Goal: Task Accomplishment & Management: Complete application form

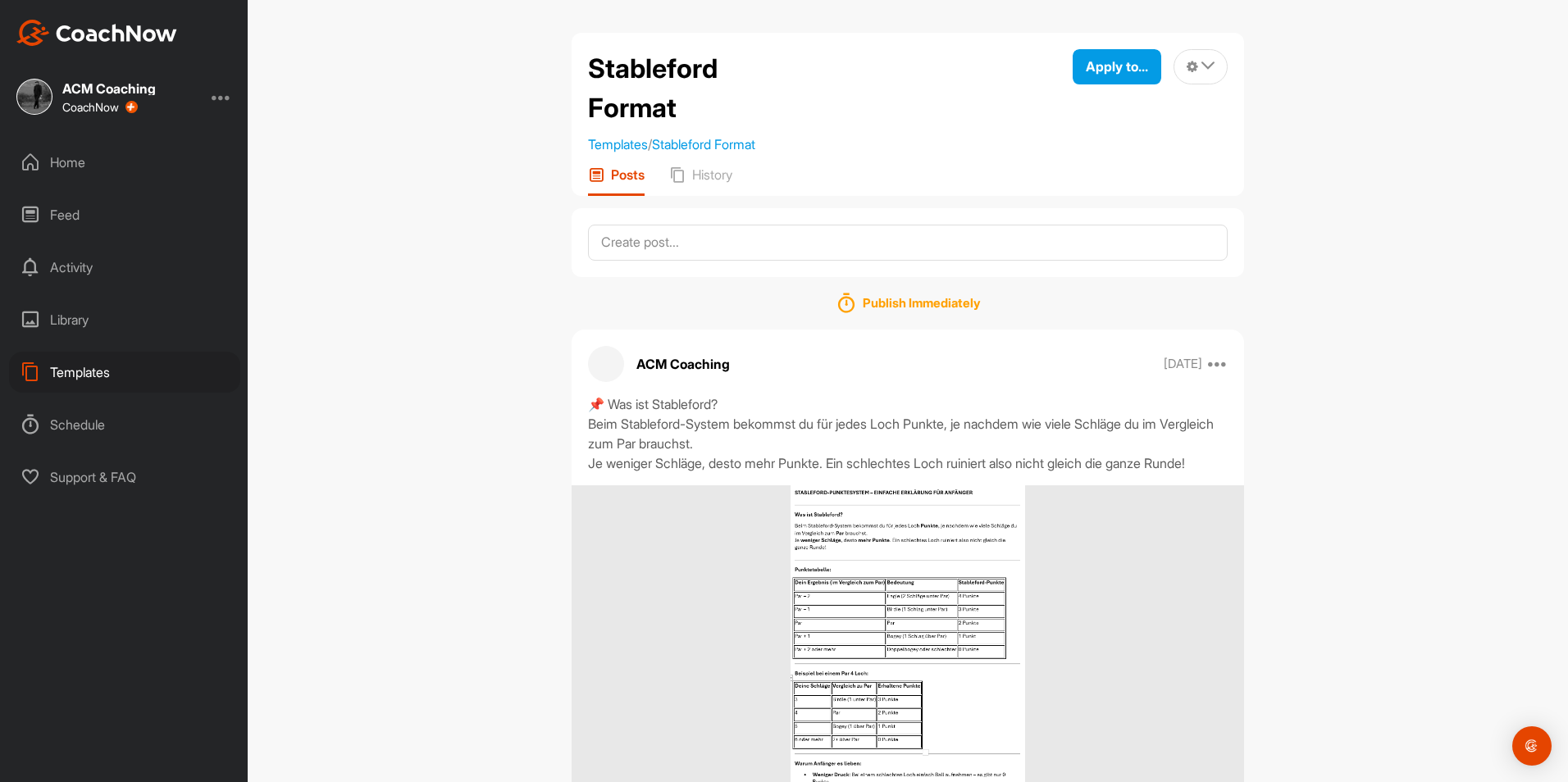
scroll to position [97, 0]
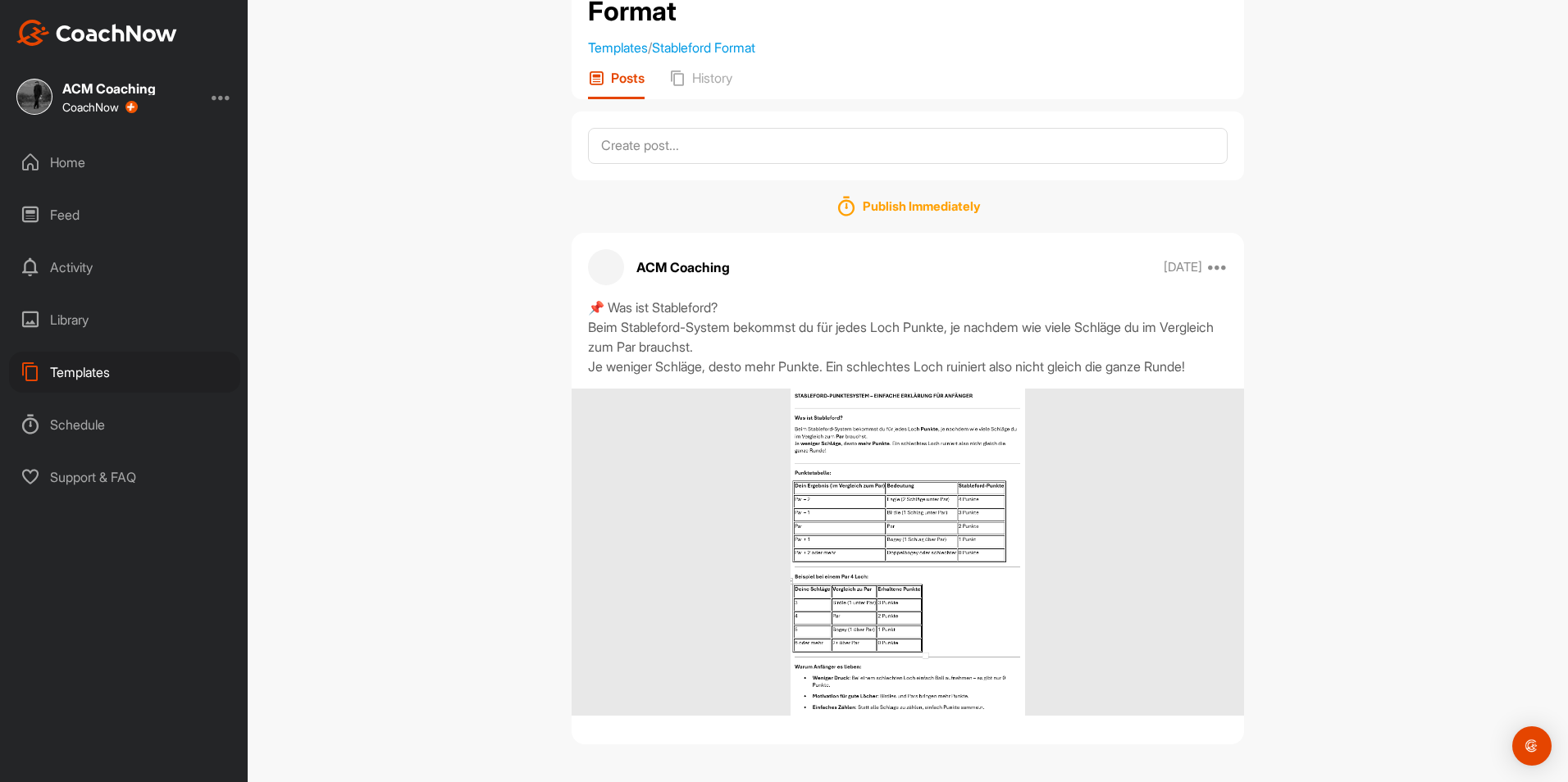
click at [51, 157] on div "Home" at bounding box center [124, 162] width 231 height 41
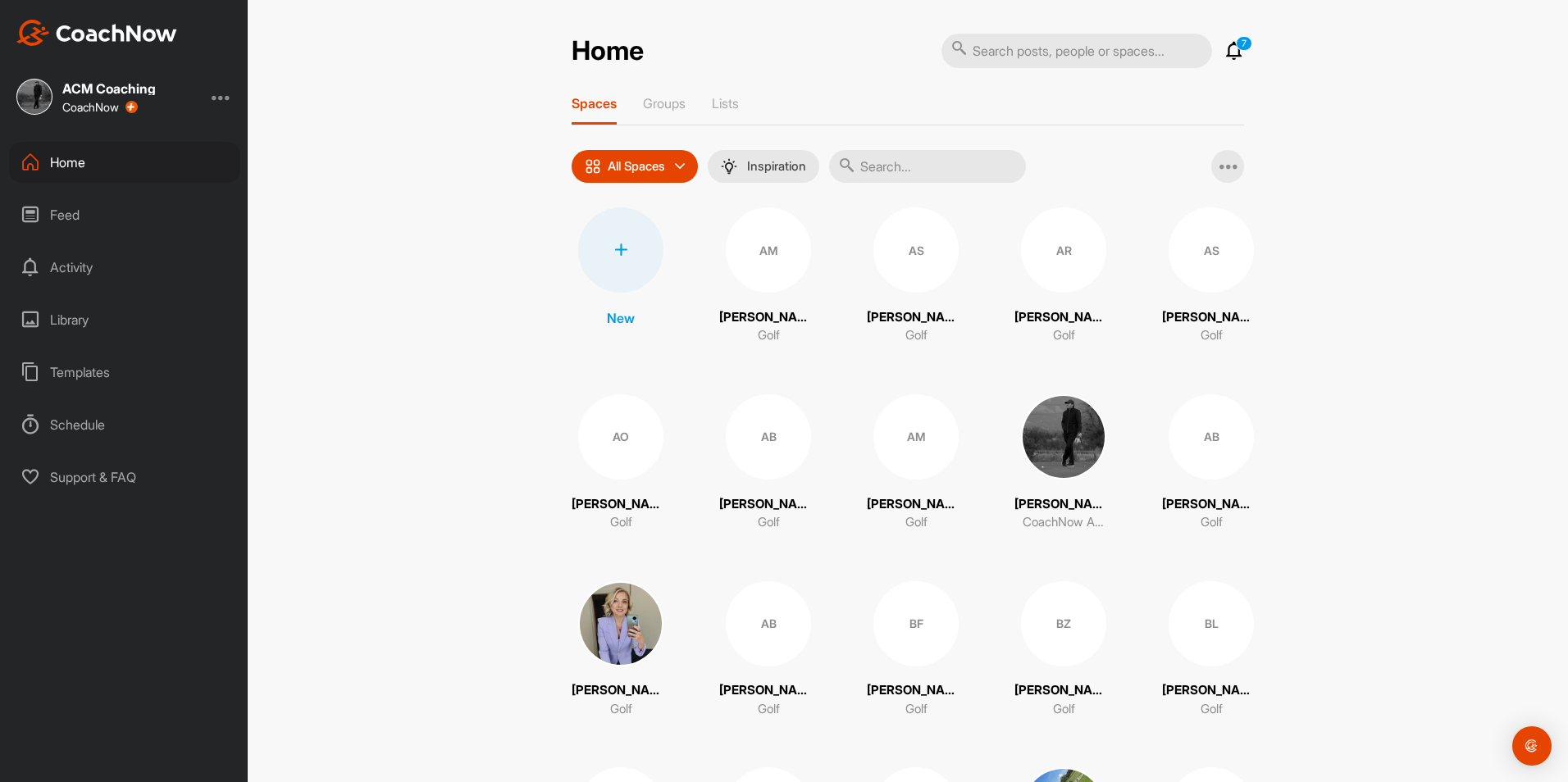
click at [1230, 52] on icon at bounding box center [1234, 50] width 20 height 20
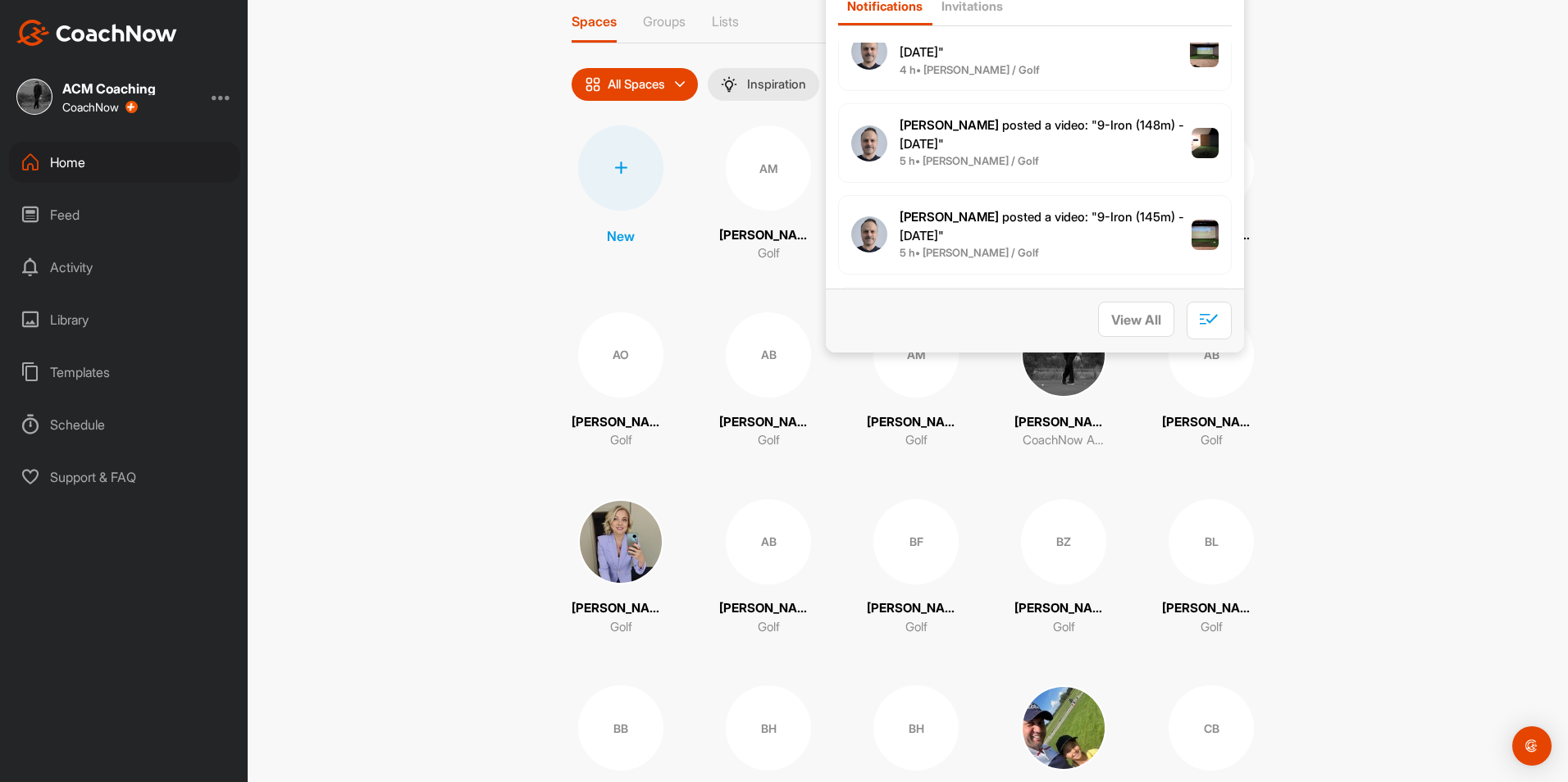
scroll to position [328, 0]
click at [1313, 202] on div "Home Notifications Invitations [DATE] [PERSON_NAME] posted a video : " this was…" at bounding box center [908, 391] width 1321 height 782
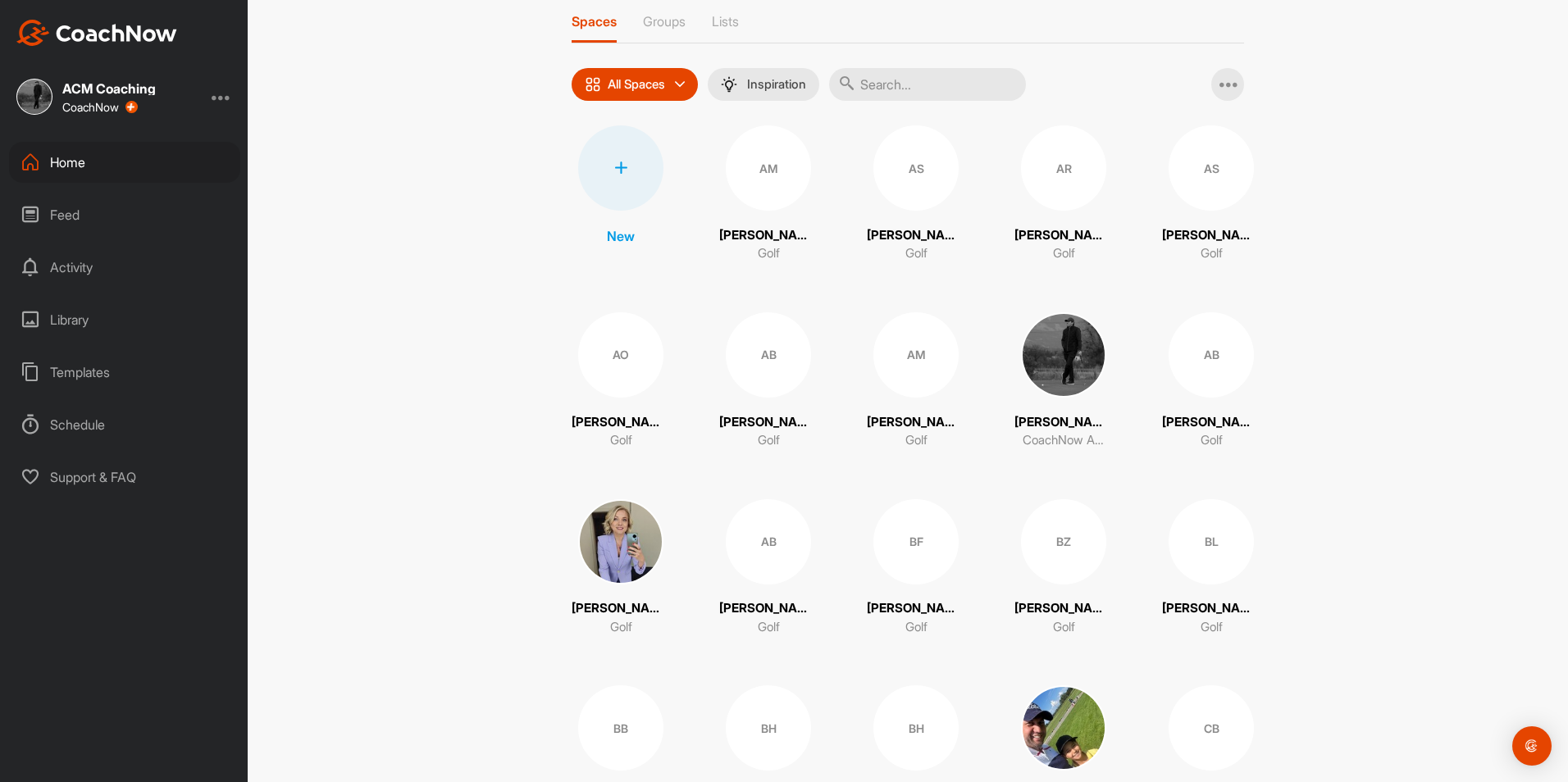
click at [621, 177] on div at bounding box center [621, 168] width 86 height 86
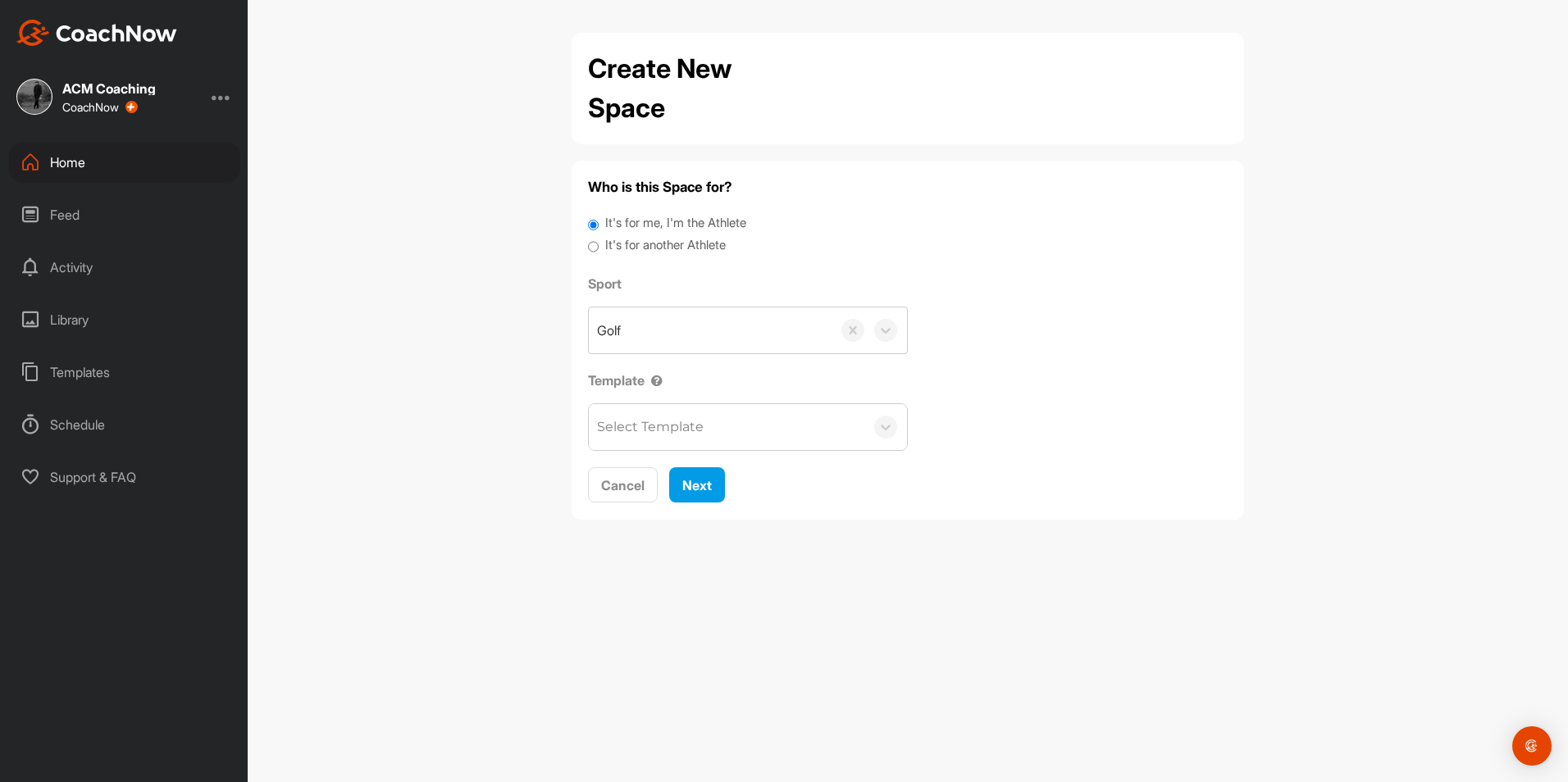
click at [664, 247] on label "It's for another Athlete" at bounding box center [665, 246] width 121 height 19
click at [599, 247] on input "It's for another Athlete" at bounding box center [593, 247] width 10 height 22
radio input "true"
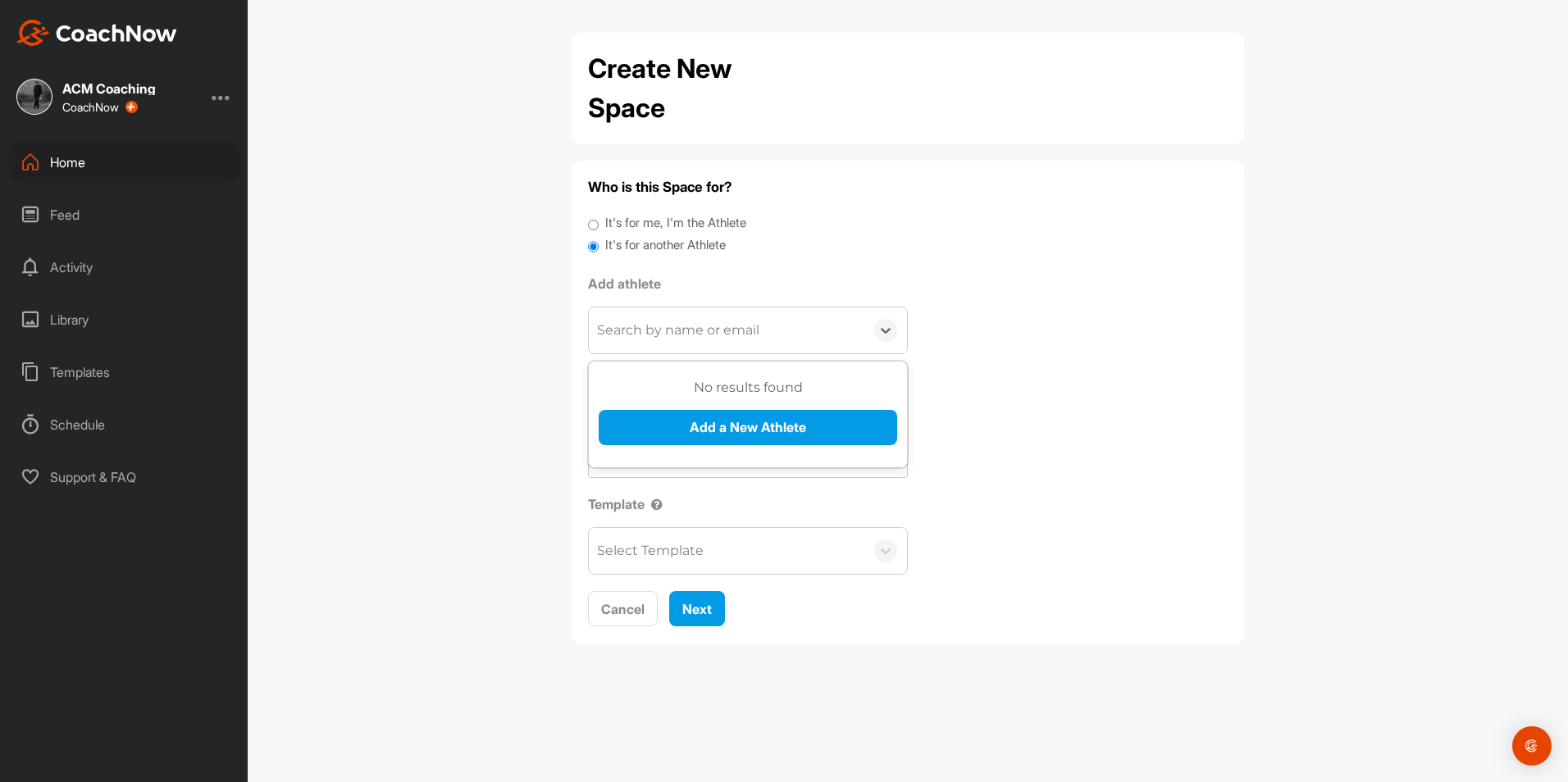
click at [682, 317] on div "Search by name or email" at bounding box center [727, 331] width 276 height 46
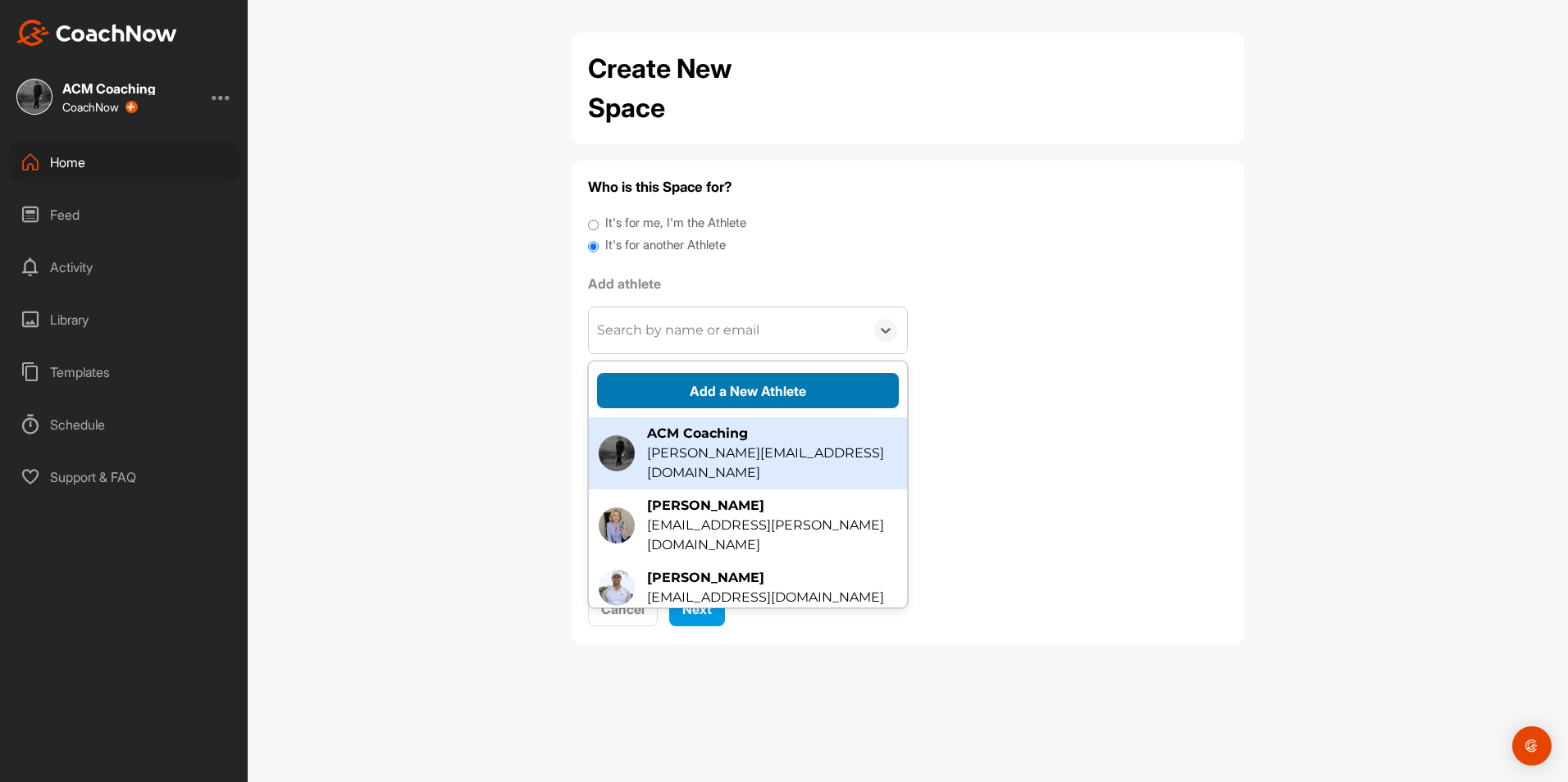
click at [726, 393] on button "Add a New Athlete" at bounding box center [748, 391] width 302 height 35
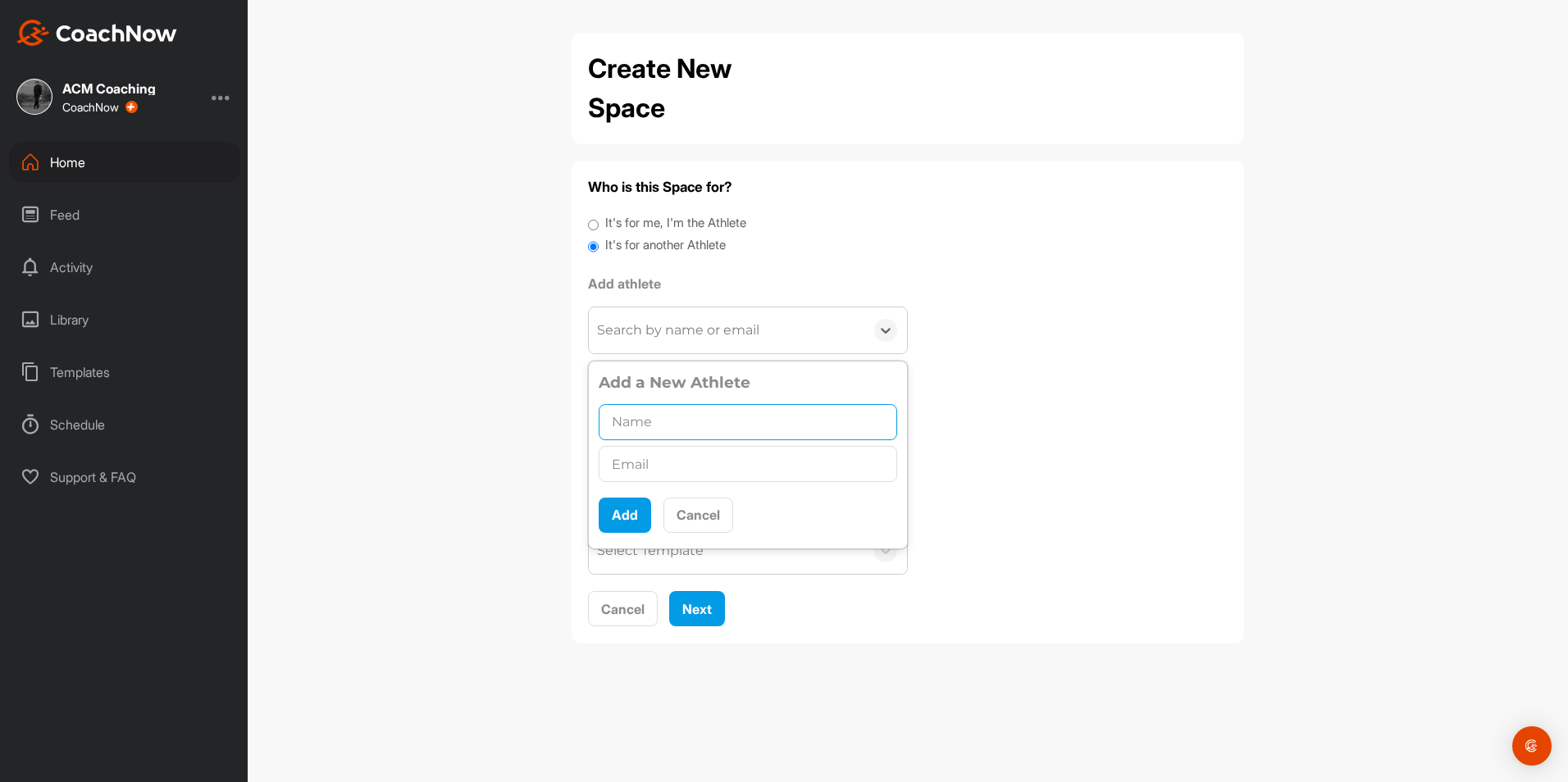
click at [661, 429] on input "text" at bounding box center [748, 423] width 298 height 36
paste input "Prodromos-[PERSON_NAME]"
type input "Prodromos-[PERSON_NAME]"
click at [641, 465] on input "text" at bounding box center [748, 465] width 298 height 36
paste input "[EMAIL_ADDRESS][DOMAIN_NAME]"
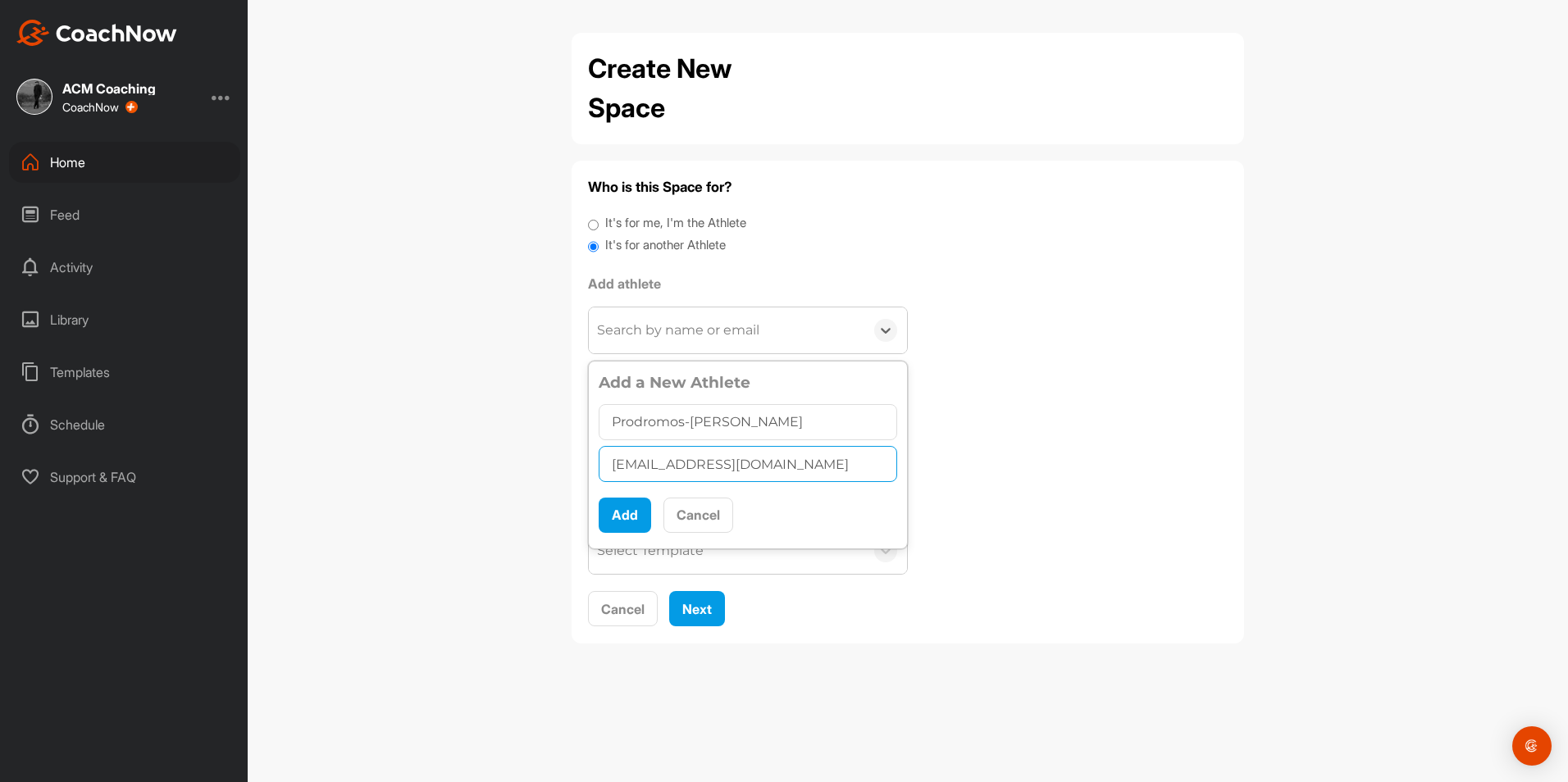
type input "[EMAIL_ADDRESS][DOMAIN_NAME]"
click at [611, 428] on input "Prodromos-[PERSON_NAME]" at bounding box center [748, 423] width 298 height 36
click at [615, 422] on input "Prodromos-[PERSON_NAME]" at bounding box center [748, 423] width 298 height 36
type input "Prodromos-[PERSON_NAME]"
click at [618, 459] on input "[EMAIL_ADDRESS][DOMAIN_NAME]" at bounding box center [748, 465] width 298 height 36
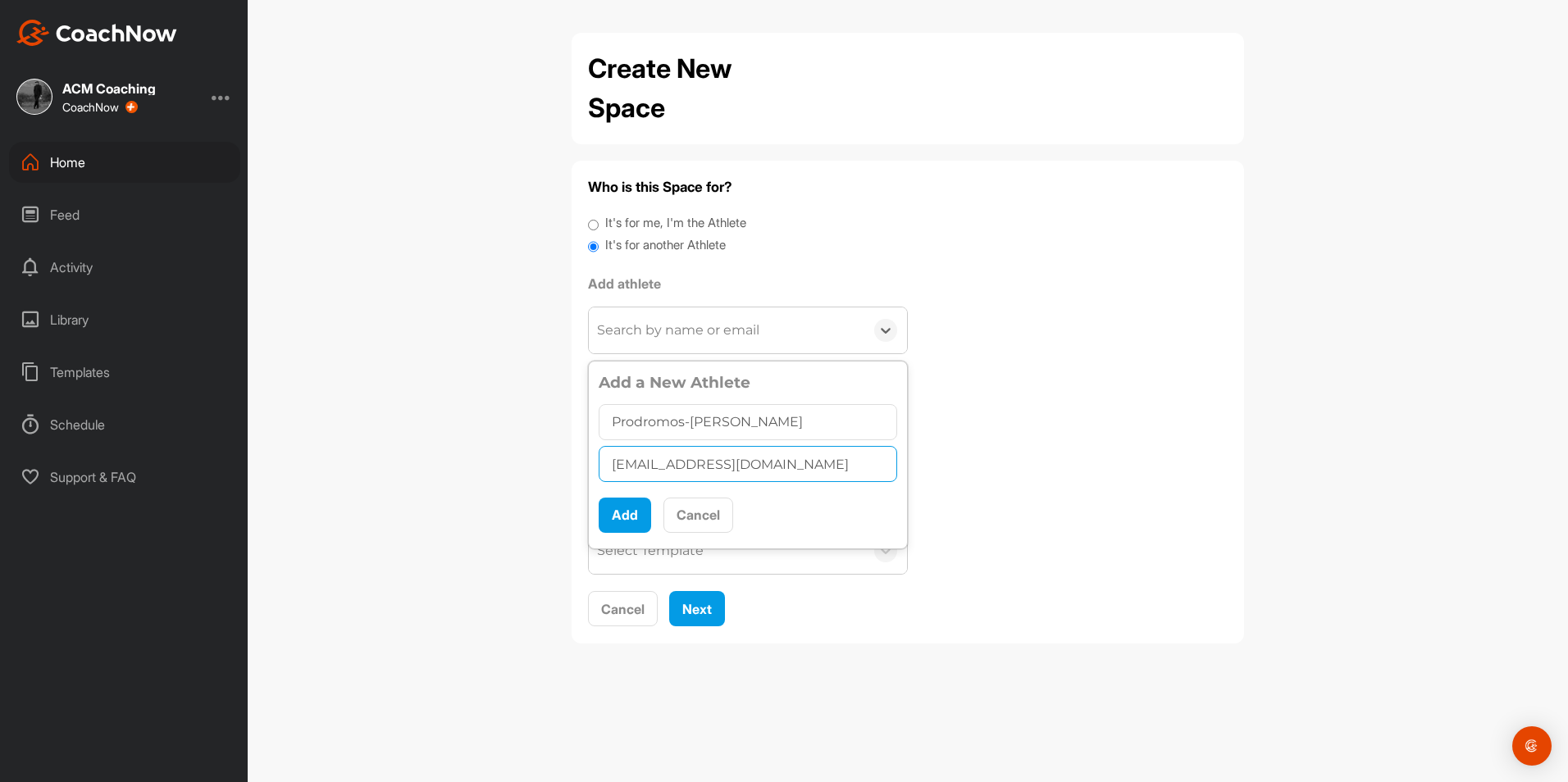
click at [621, 469] on input "[EMAIL_ADDRESS][DOMAIN_NAME]" at bounding box center [748, 465] width 298 height 36
click at [620, 468] on input "[EMAIL_ADDRESS][DOMAIN_NAME]" at bounding box center [748, 465] width 298 height 36
click at [612, 465] on input "[EMAIL_ADDRESS][DOMAIN_NAME]" at bounding box center [748, 465] width 298 height 36
type input "[EMAIL_ADDRESS][DOMAIN_NAME]"
click at [621, 501] on button "Add" at bounding box center [624, 515] width 52 height 35
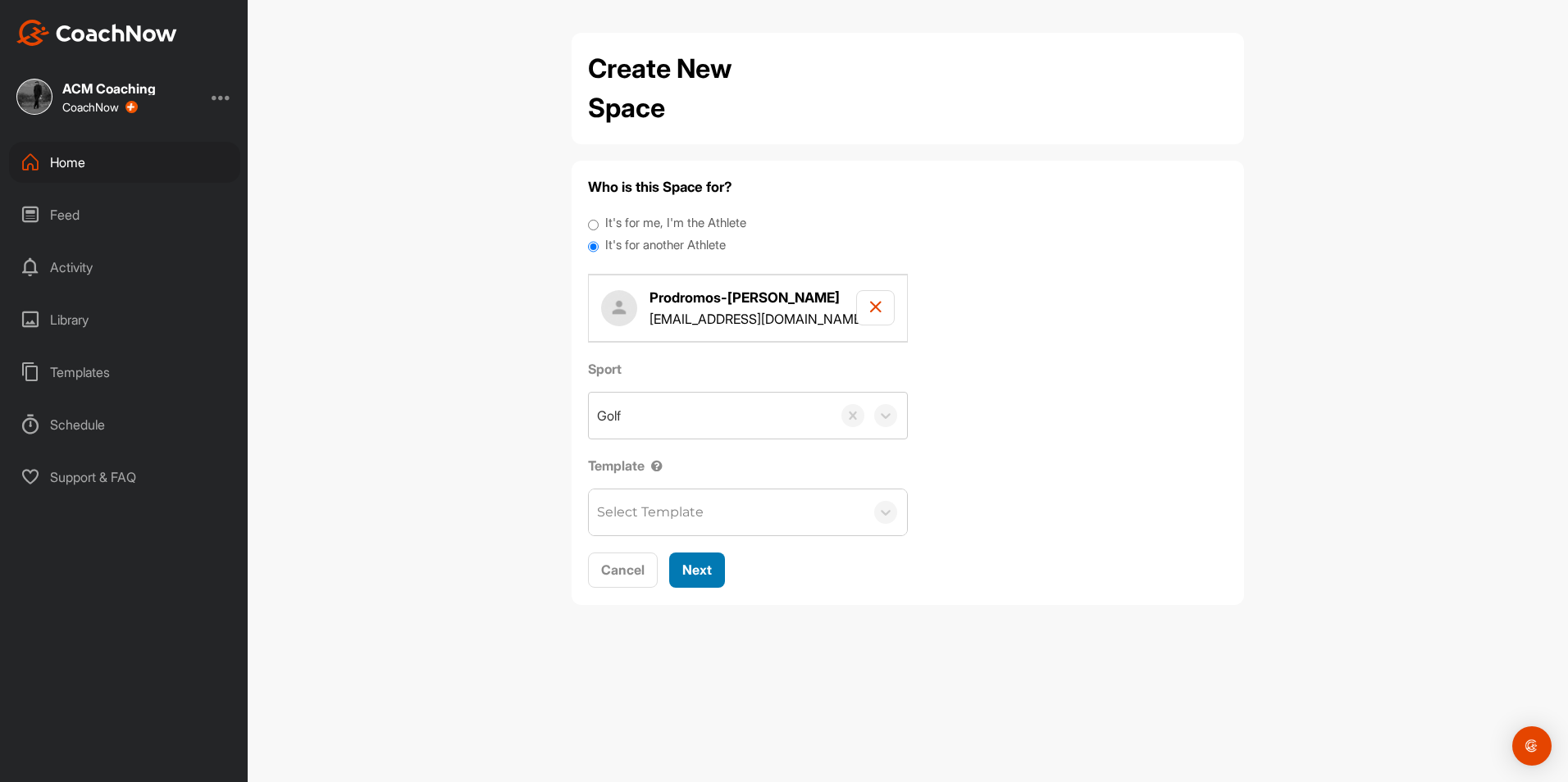
click at [721, 559] on button "Next" at bounding box center [697, 570] width 56 height 35
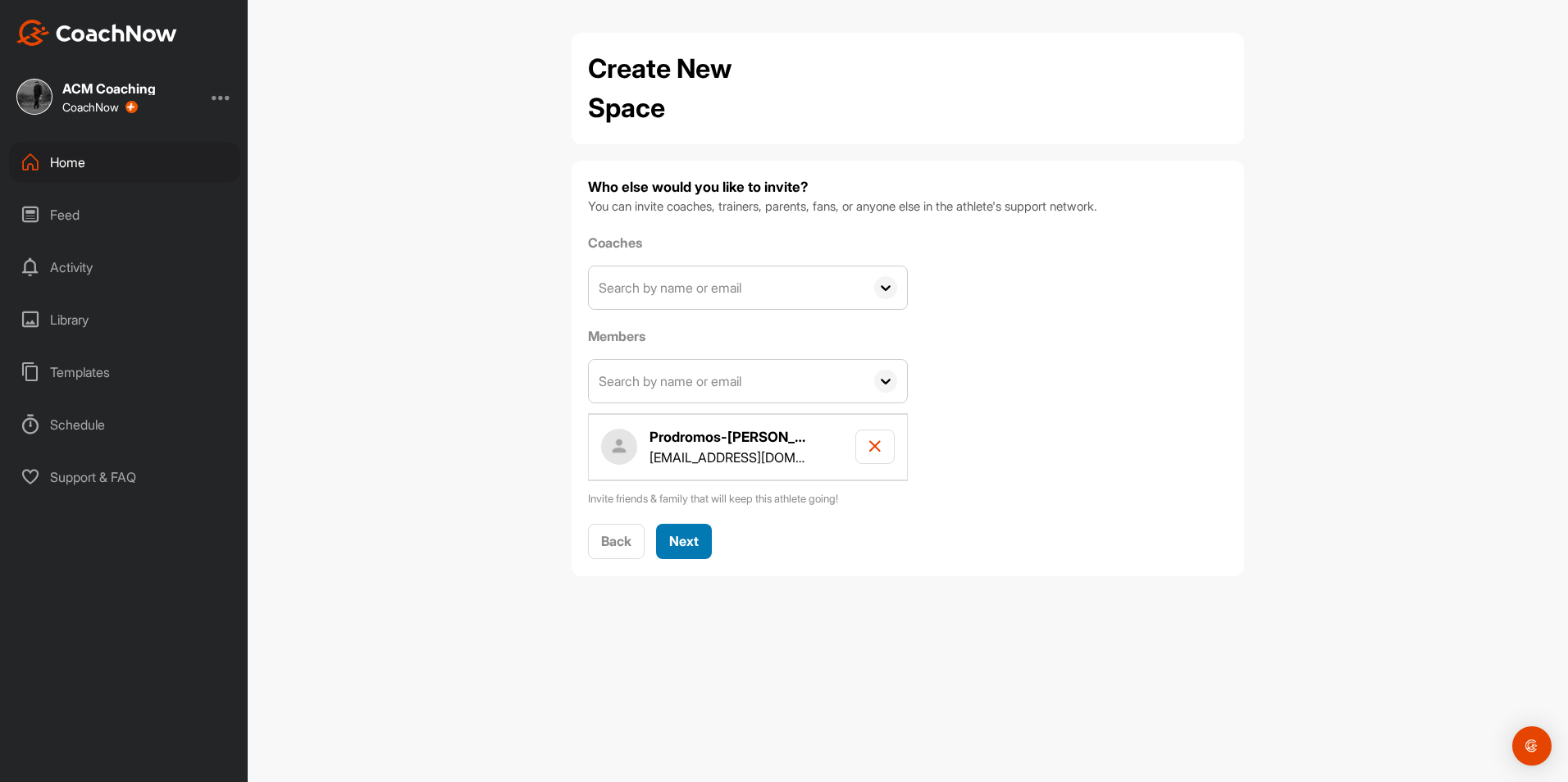
click at [693, 532] on div "Next" at bounding box center [683, 541] width 29 height 20
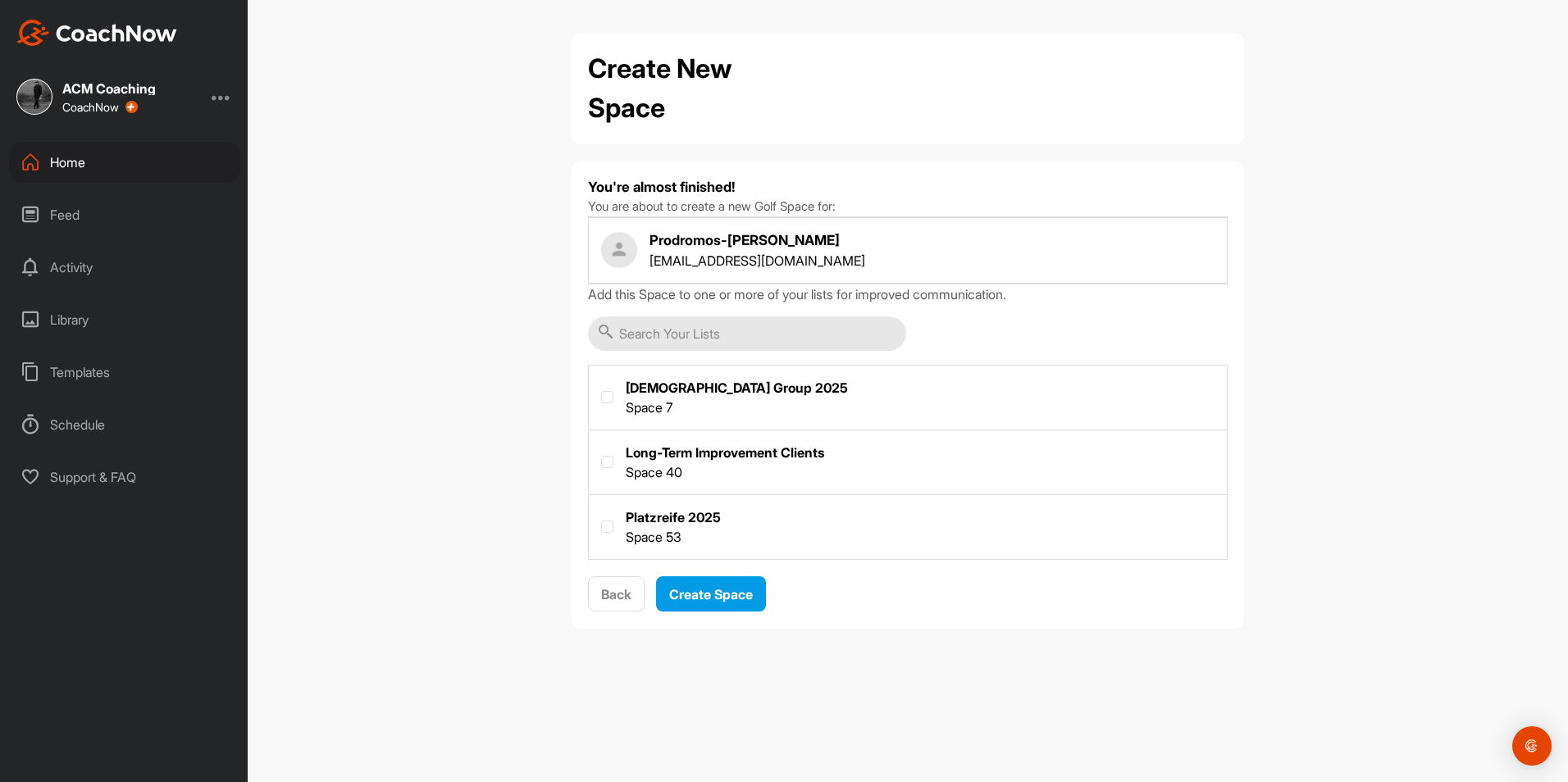
click at [668, 525] on label at bounding box center [908, 525] width 639 height 61
click at [602, 522] on input "checkbox" at bounding box center [602, 521] width 1 height 1
checkbox input "true"
click at [697, 594] on span "Create Space" at bounding box center [711, 594] width 84 height 16
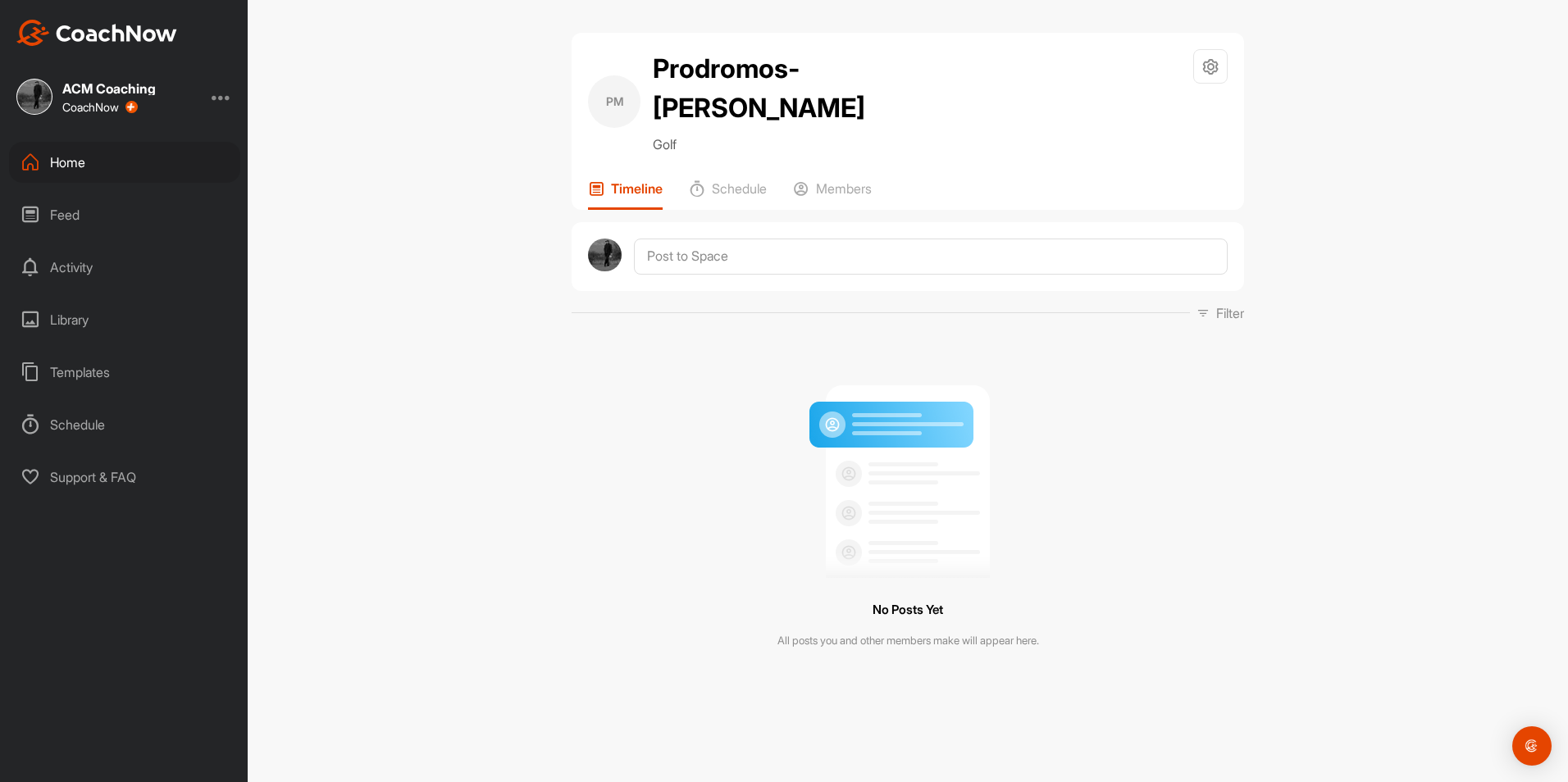
click at [79, 162] on div "Home" at bounding box center [124, 162] width 231 height 41
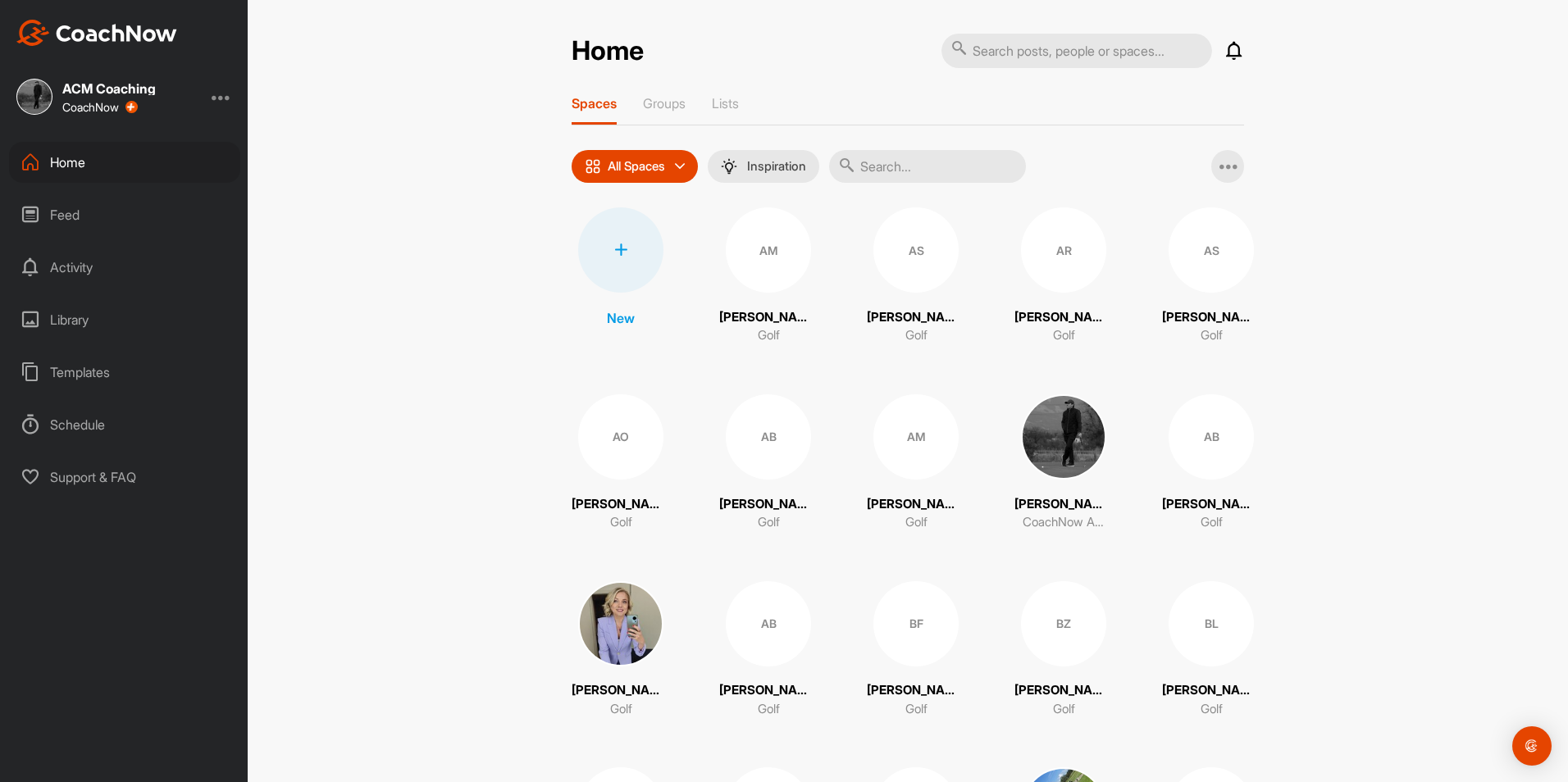
click at [636, 259] on div at bounding box center [621, 250] width 86 height 86
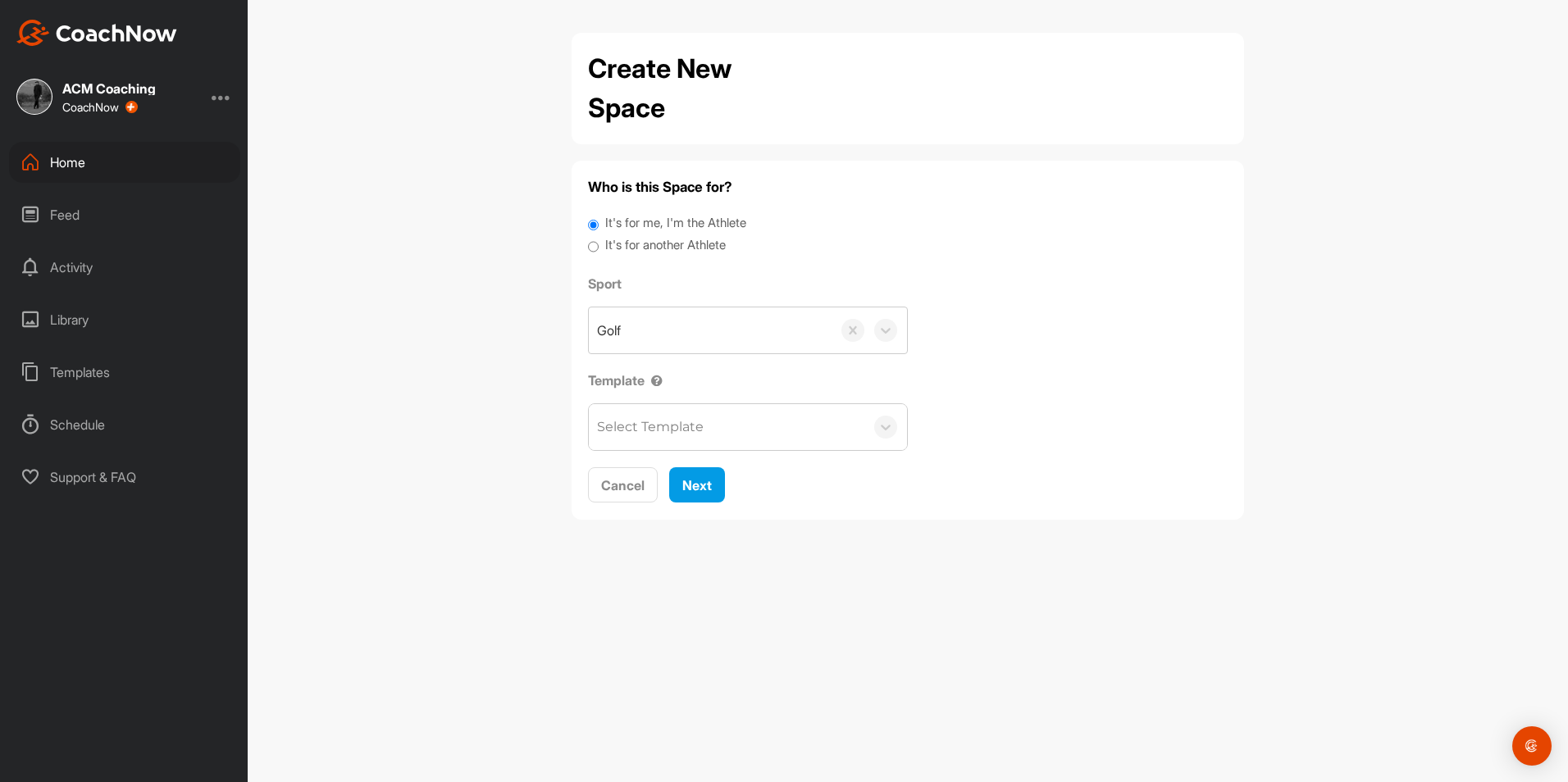
click at [662, 241] on label "It's for another Athlete" at bounding box center [665, 246] width 121 height 19
click at [599, 241] on input "It's for another Athlete" at bounding box center [593, 247] width 10 height 22
radio input "true"
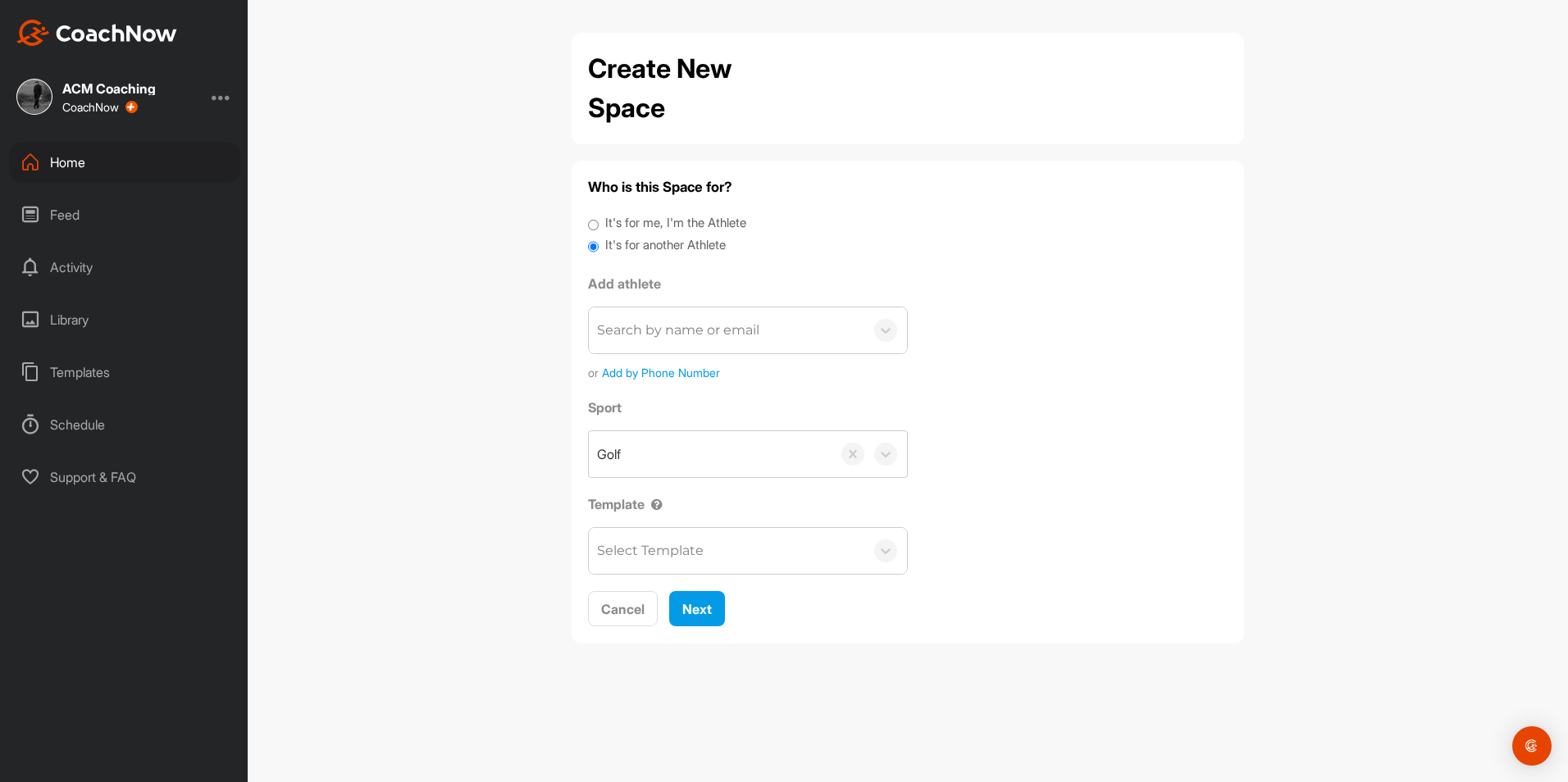
click at [695, 327] on div "Search by name or email" at bounding box center [678, 330] width 163 height 20
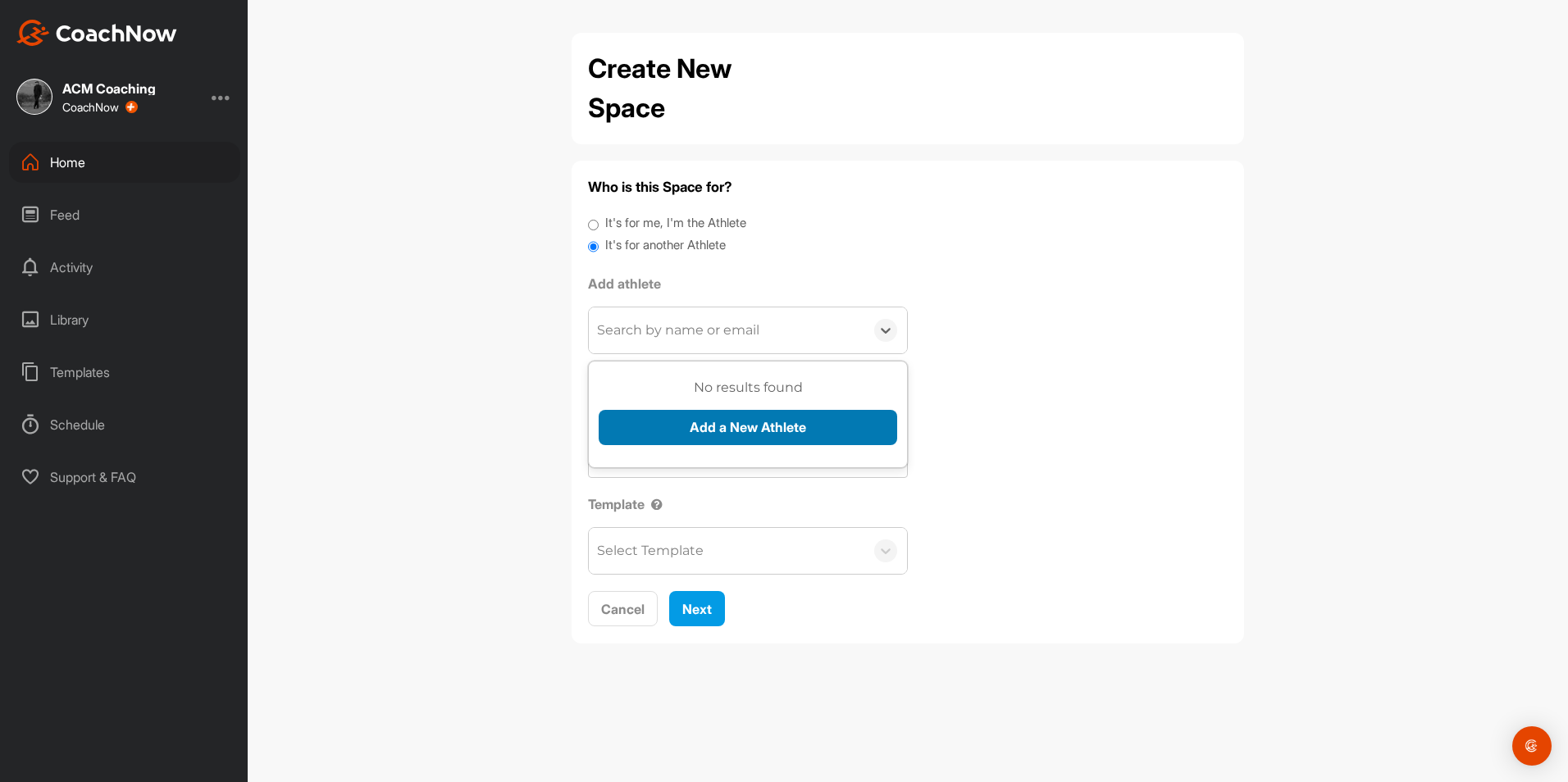
click at [740, 430] on button "Add a New Athlete" at bounding box center [748, 428] width 298 height 35
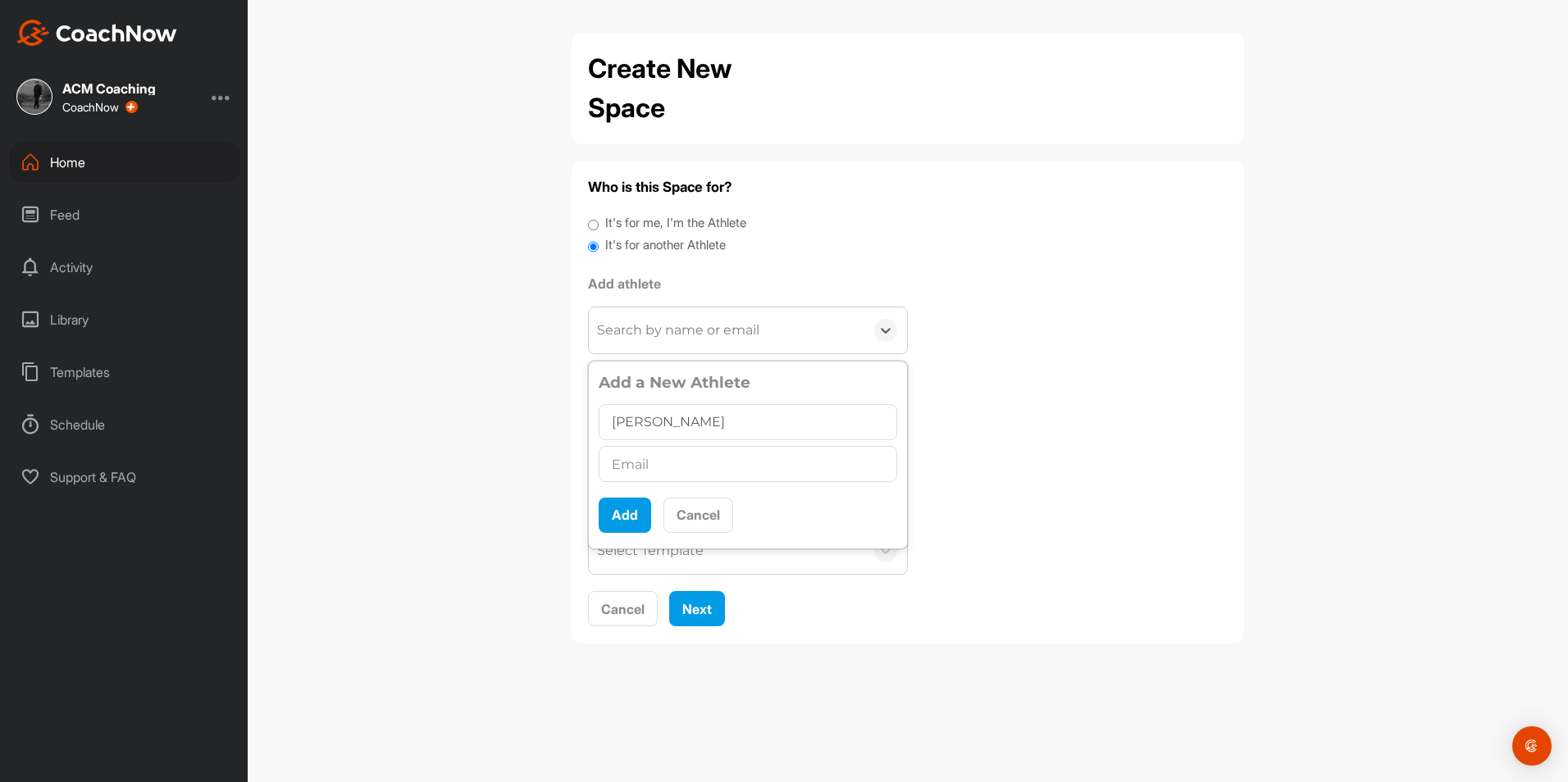
type input "[PERSON_NAME]"
type input "[EMAIL_ADDRESS][PERSON_NAME][PERSON_NAME][DOMAIN_NAME]"
click at [635, 504] on button "Add" at bounding box center [624, 515] width 52 height 35
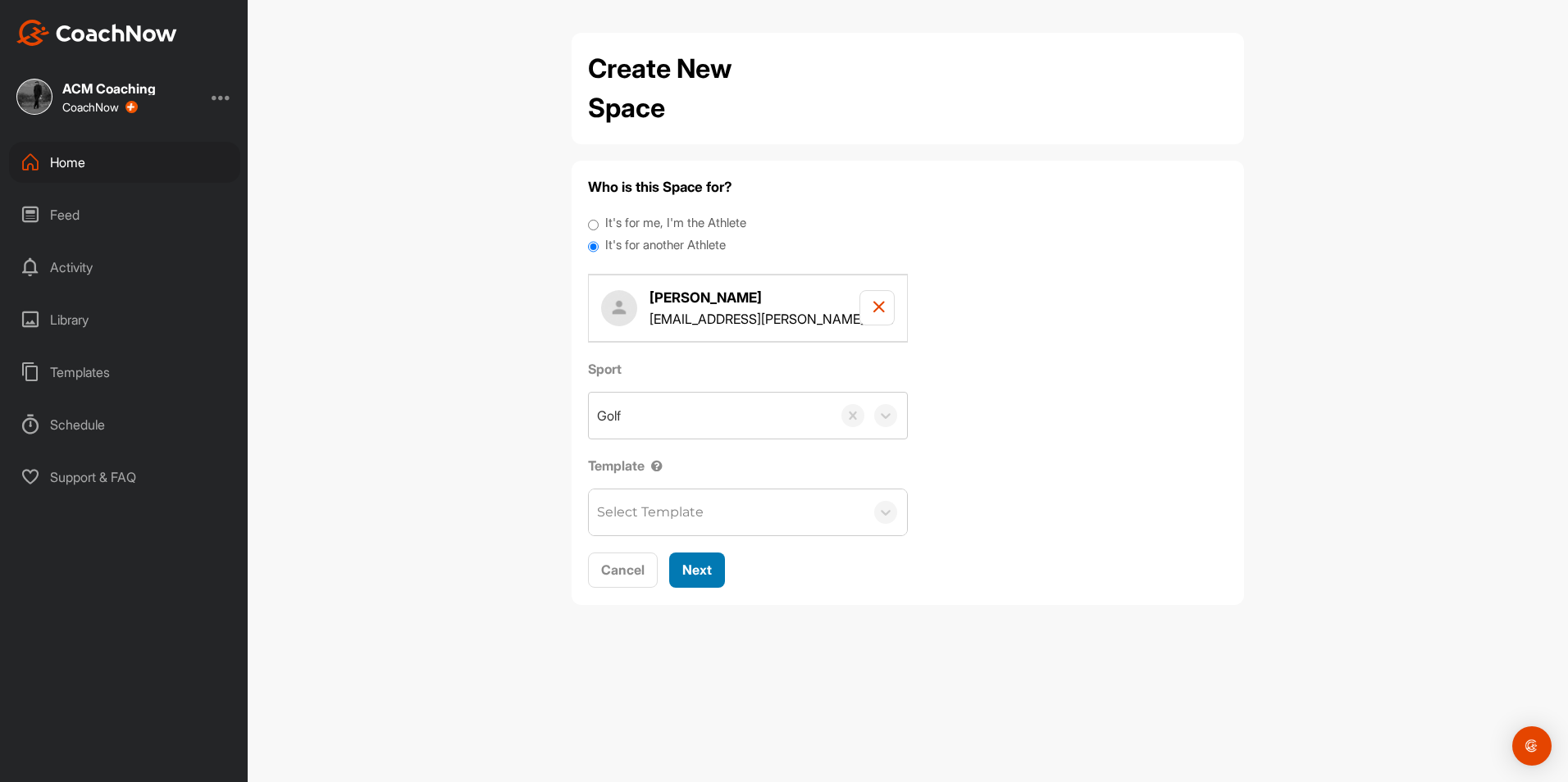
click at [698, 579] on div "Next" at bounding box center [697, 570] width 29 height 20
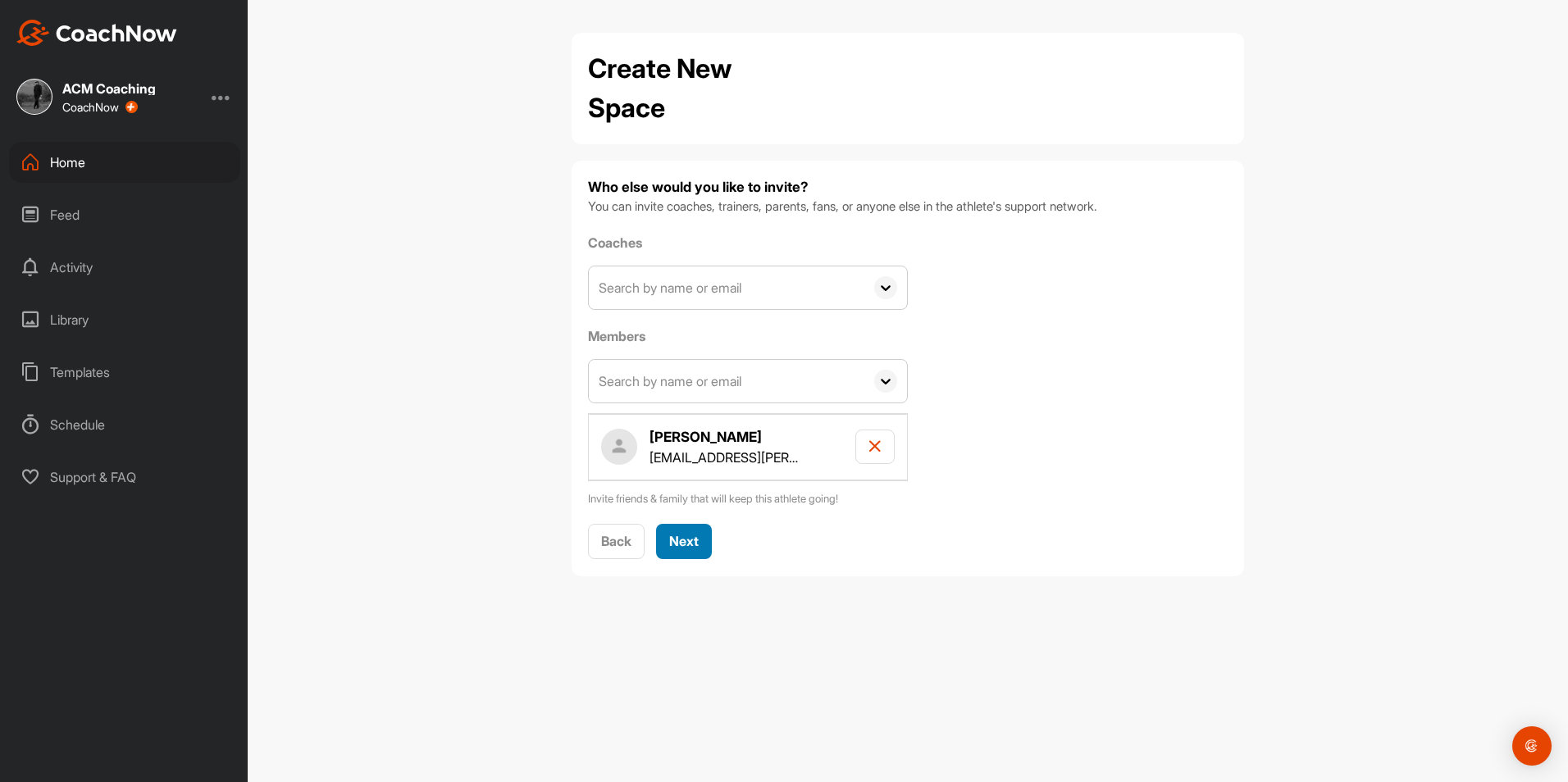
click at [686, 531] on button "Next" at bounding box center [684, 542] width 56 height 35
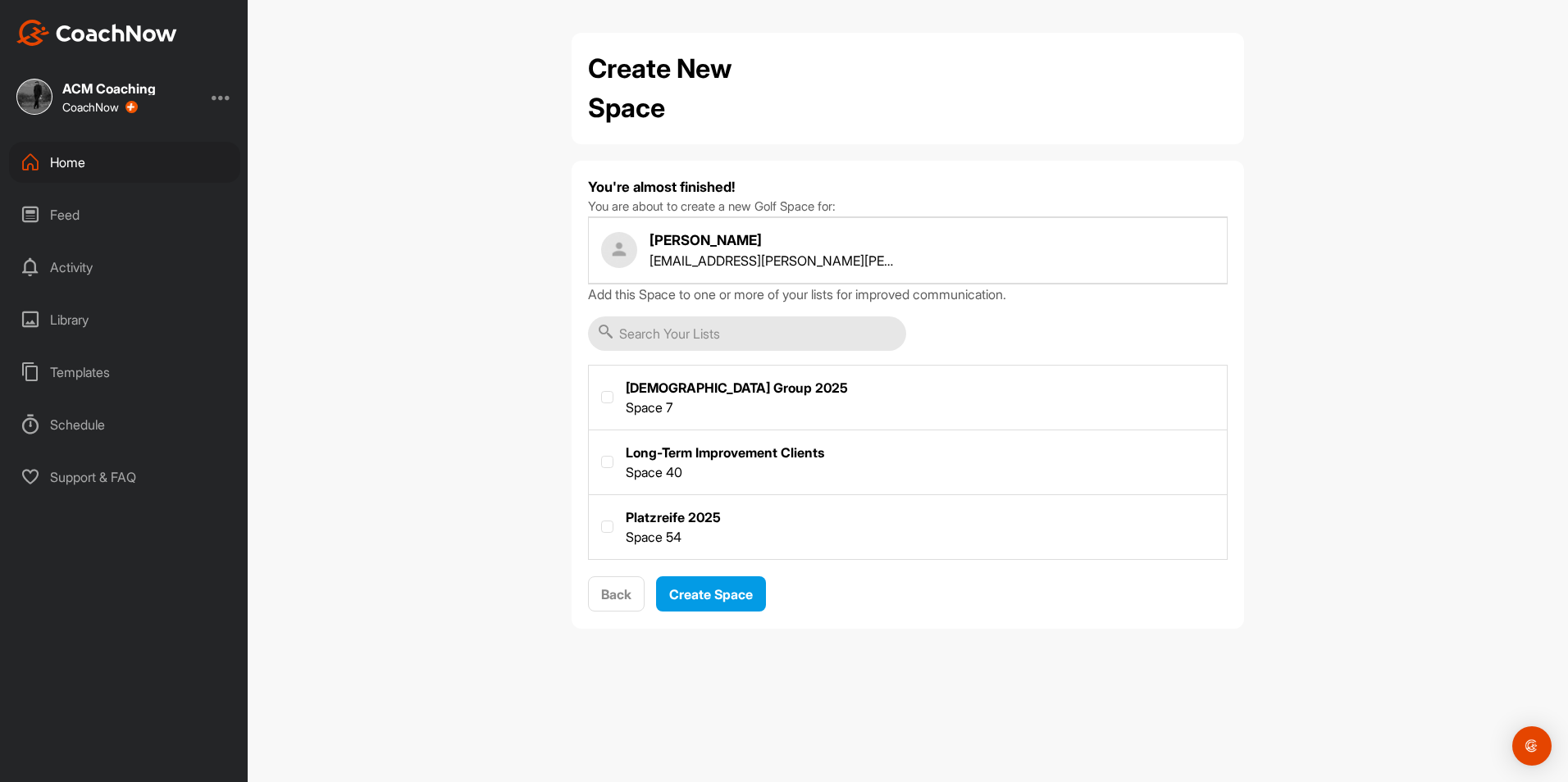
click at [677, 534] on label at bounding box center [908, 525] width 639 height 61
click at [602, 522] on input "checkbox" at bounding box center [602, 521] width 1 height 1
checkbox input "true"
click at [717, 601] on span "Create Space" at bounding box center [711, 594] width 84 height 16
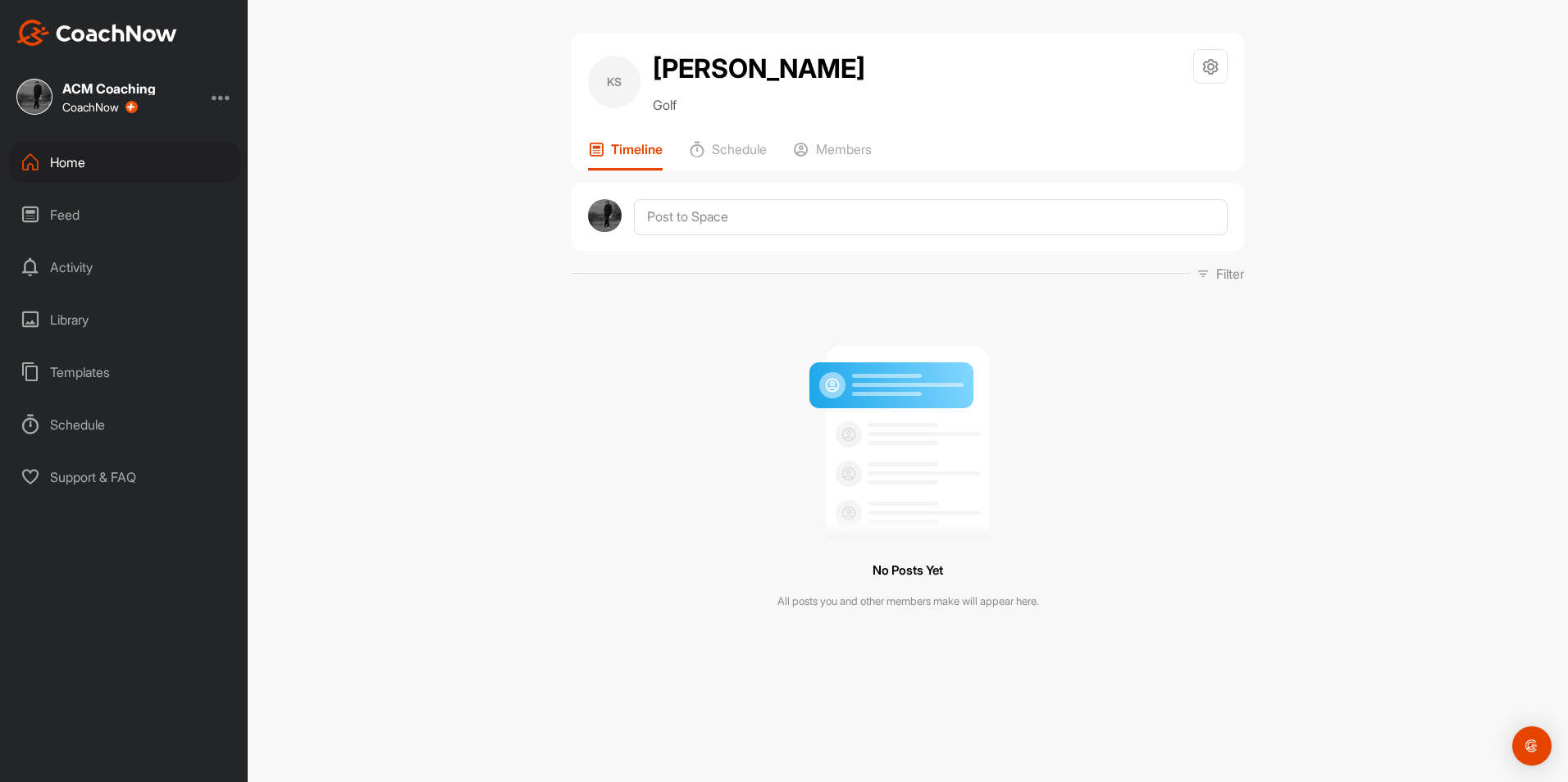
click at [94, 155] on div "Home" at bounding box center [124, 162] width 231 height 41
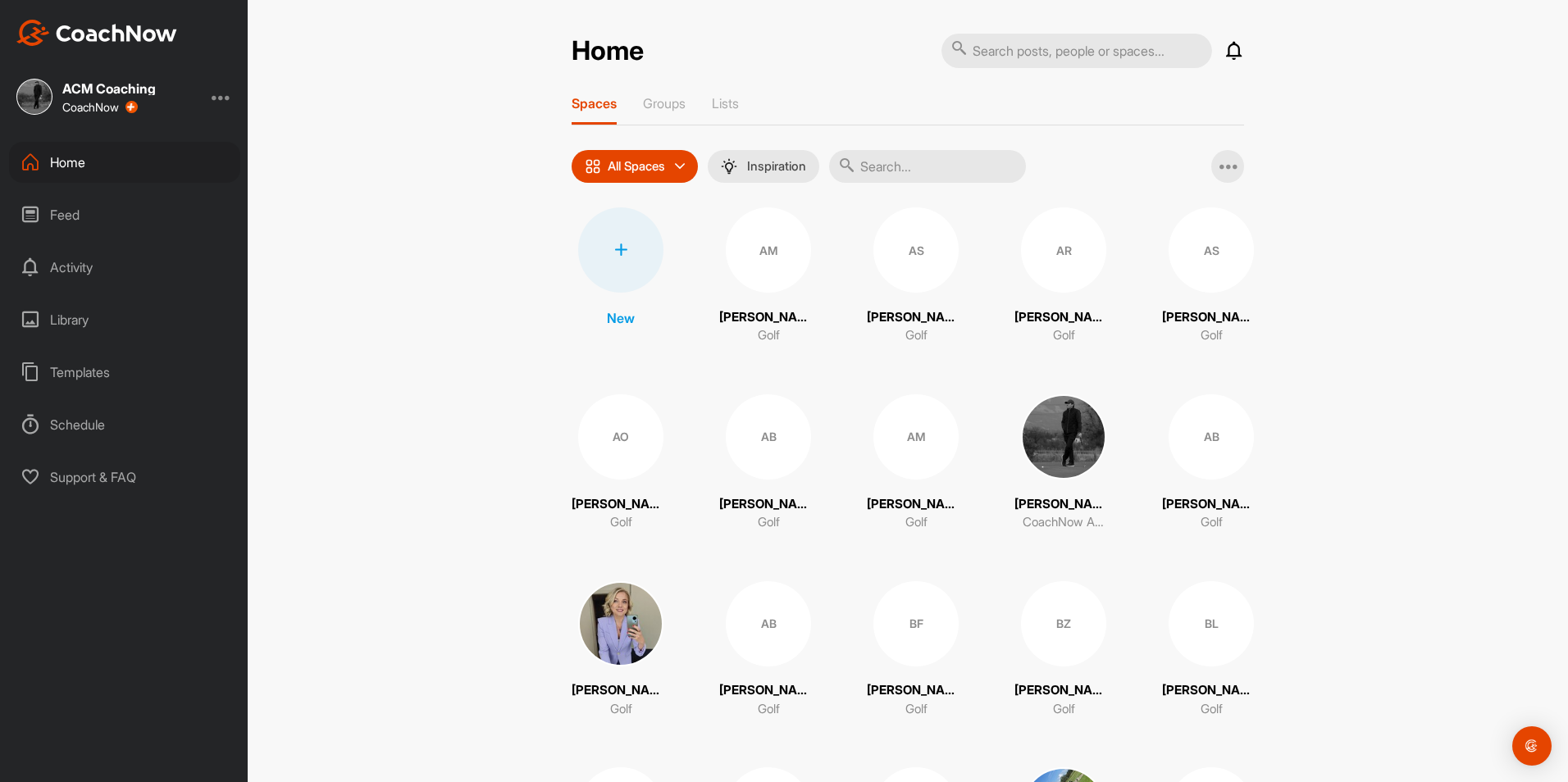
click at [636, 260] on div at bounding box center [621, 250] width 86 height 86
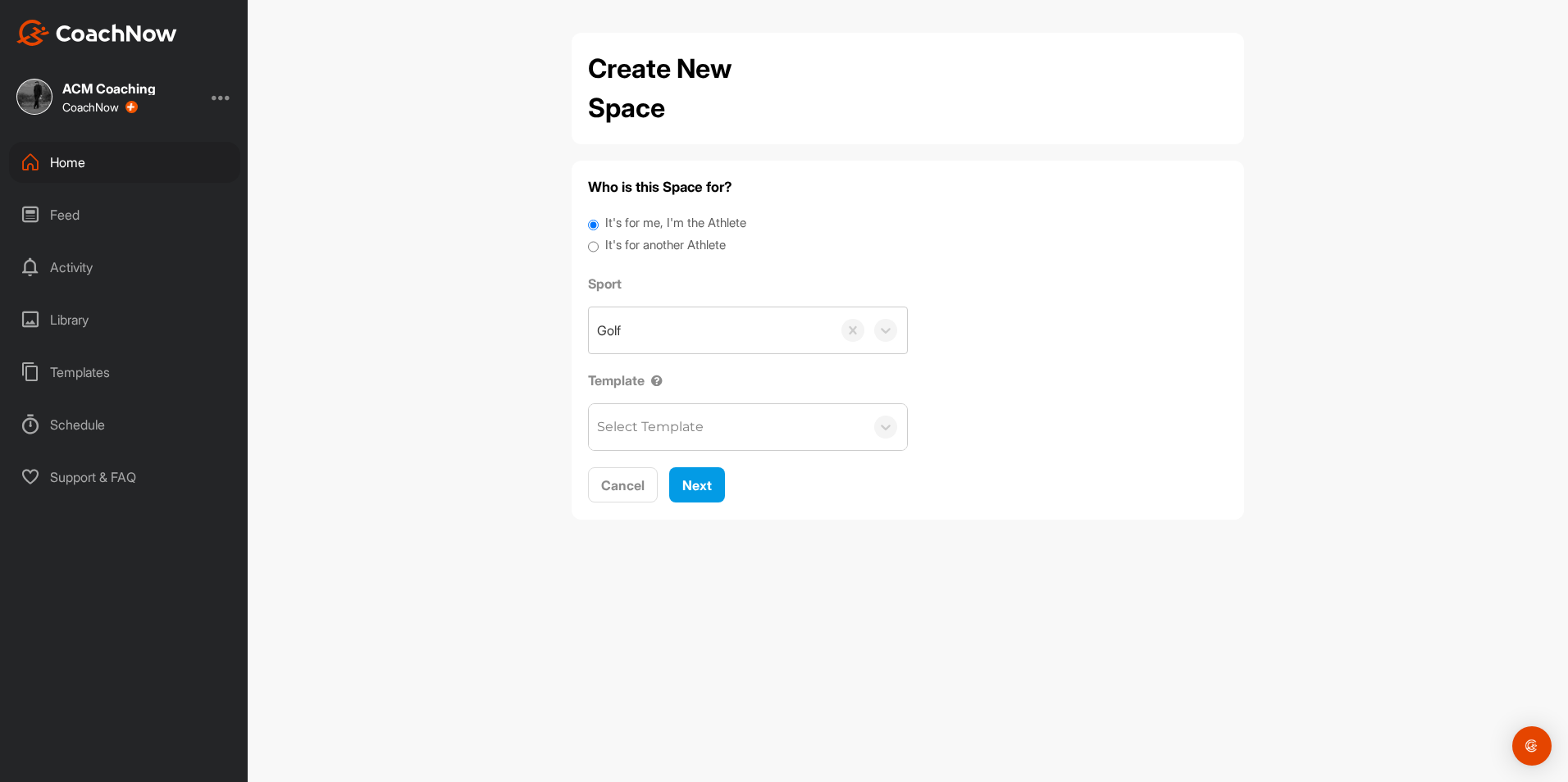
click at [665, 249] on label "It's for another Athlete" at bounding box center [665, 246] width 121 height 19
click at [599, 249] on input "It's for another Athlete" at bounding box center [593, 247] width 10 height 22
radio input "true"
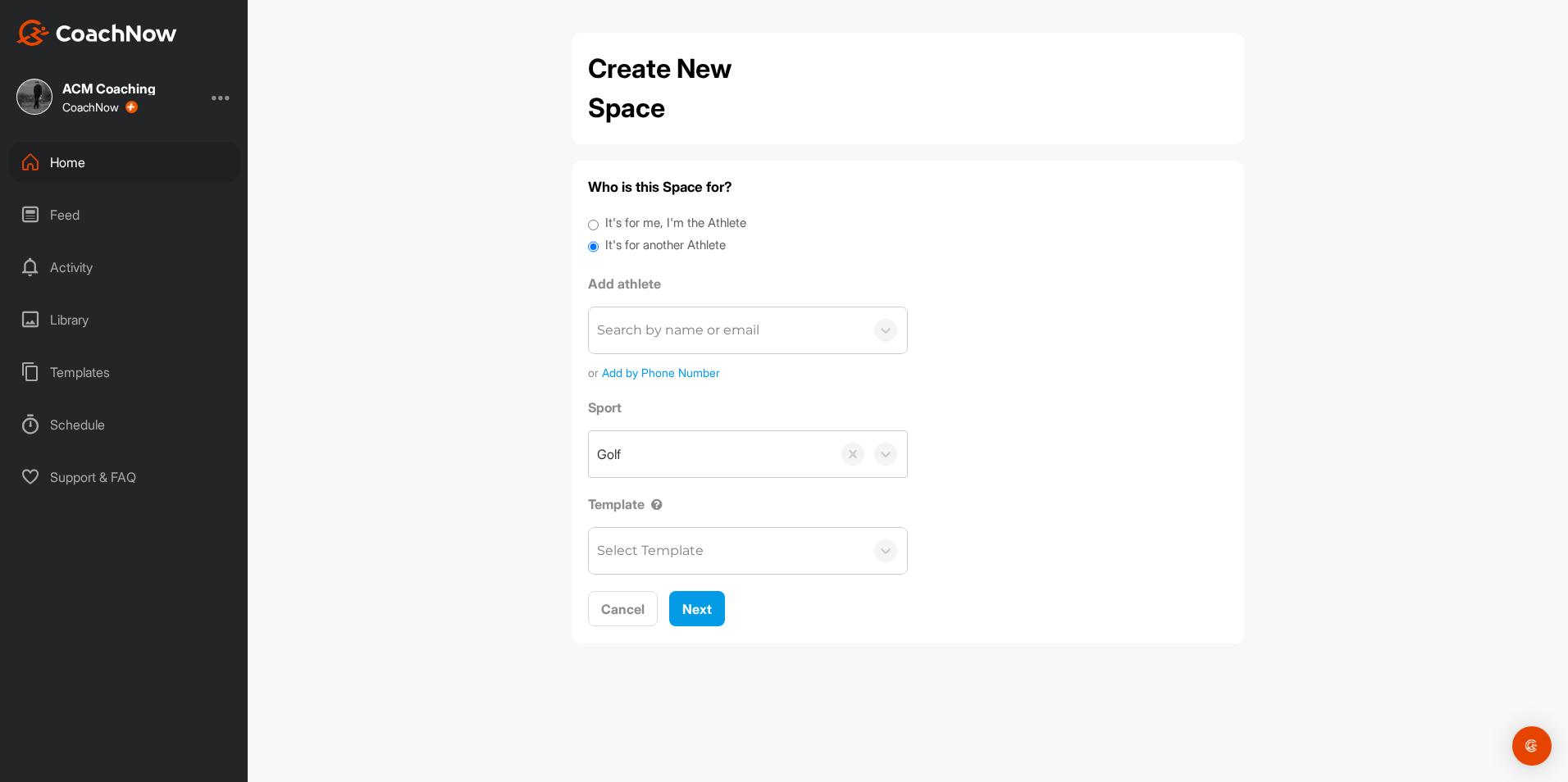
click at [683, 324] on div "Search by name or email" at bounding box center [678, 330] width 163 height 20
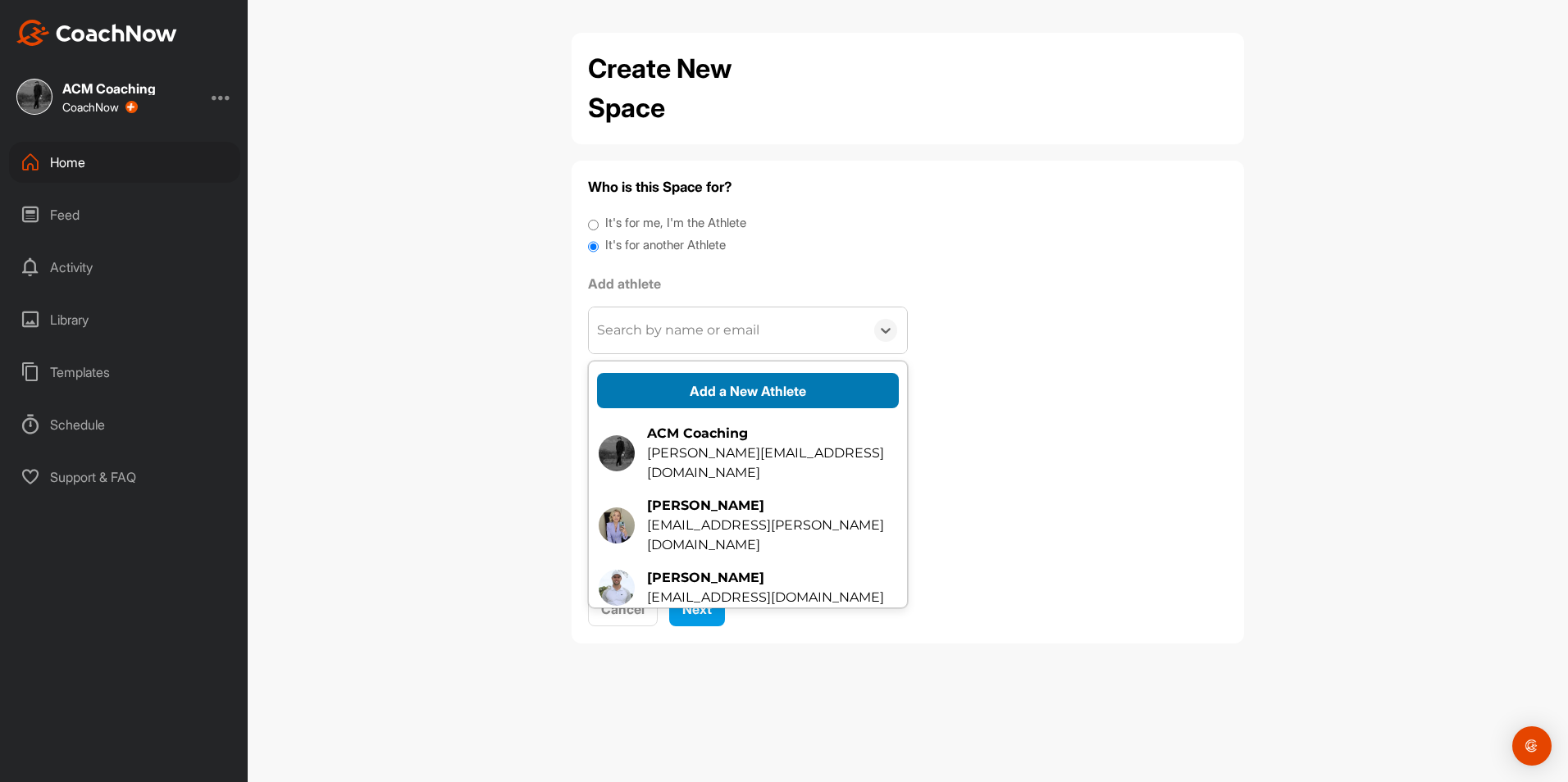
click at [705, 383] on button "Add a New Athlete" at bounding box center [748, 391] width 302 height 35
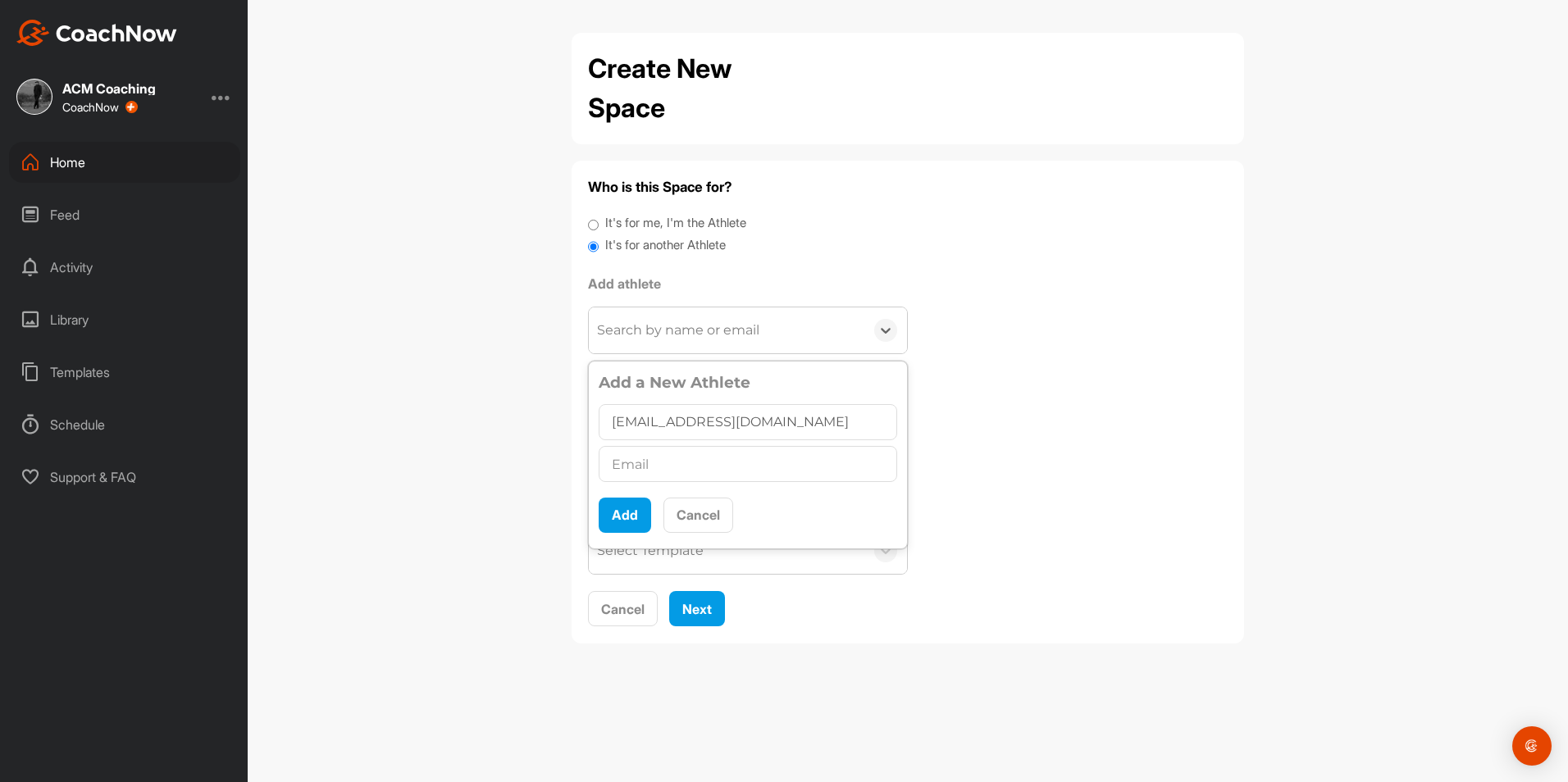
type input "[EMAIL_ADDRESS][DOMAIN_NAME]"
paste input "[EMAIL_ADDRESS][DOMAIN_NAME]"
type input "[EMAIL_ADDRESS][DOMAIN_NAME]"
click at [698, 410] on input "text" at bounding box center [748, 423] width 298 height 36
type input "Lean"
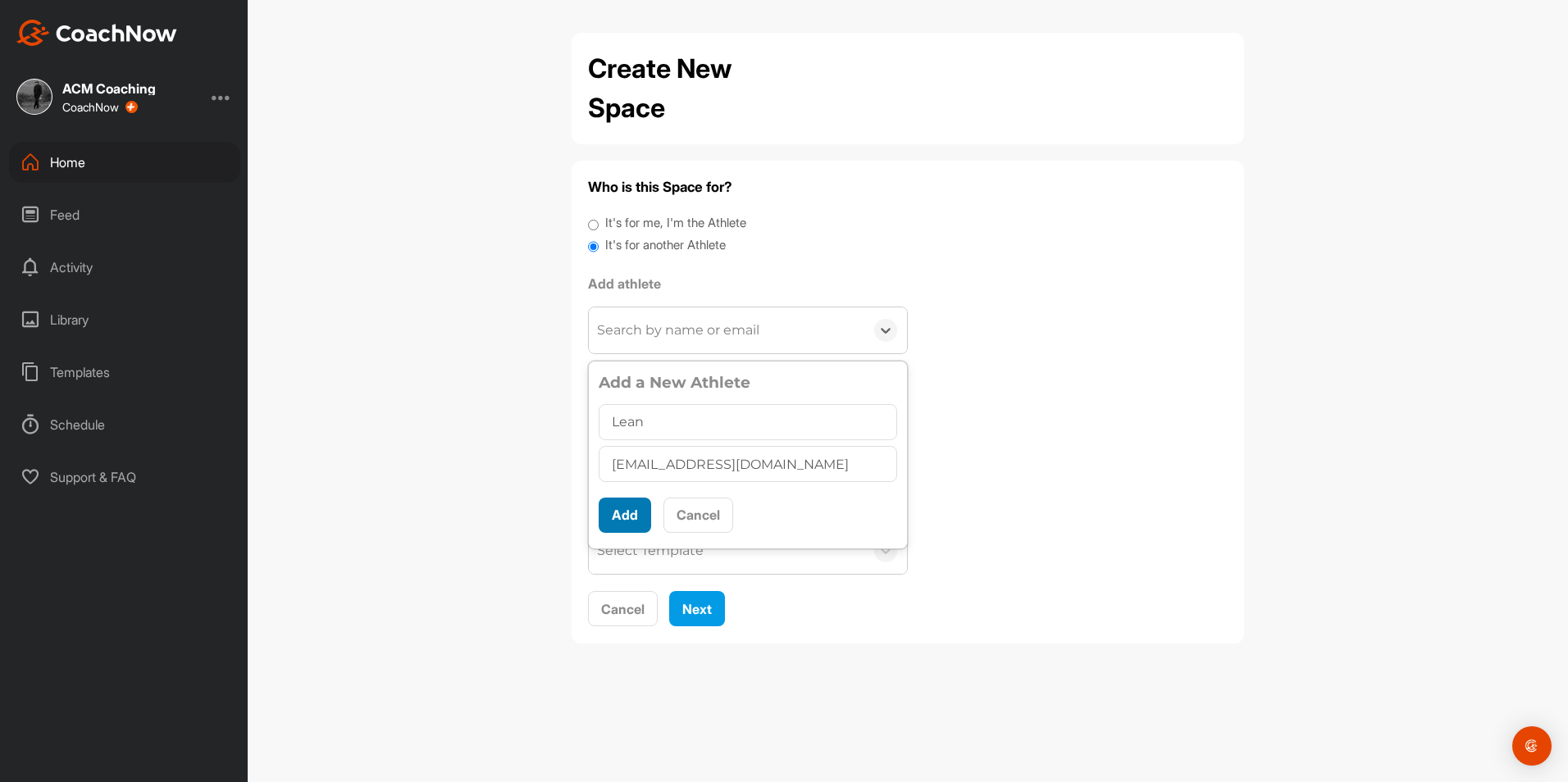
scroll to position [9, 0]
click at [632, 506] on button "Add" at bounding box center [624, 515] width 52 height 35
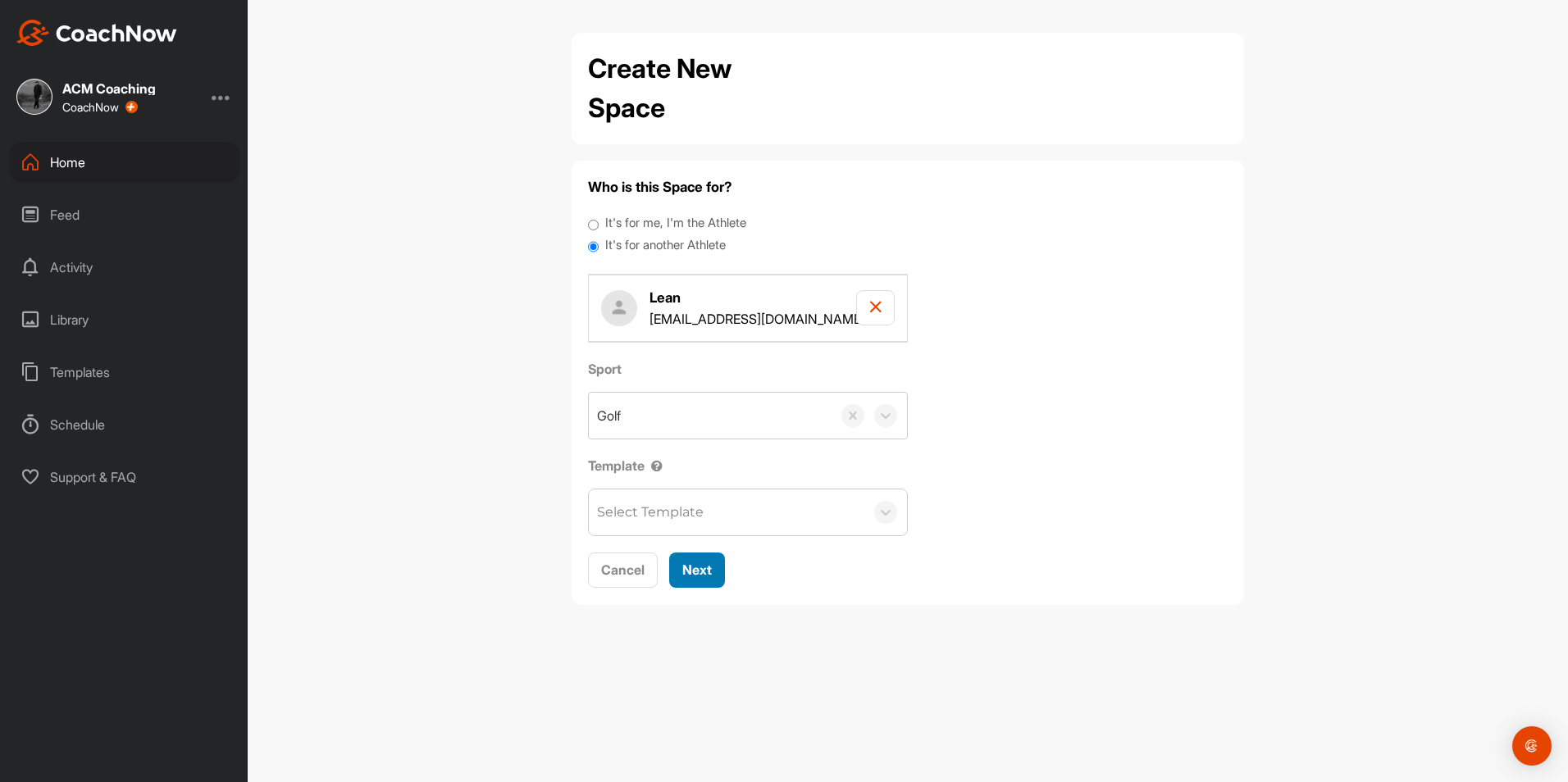
click at [689, 554] on button "Next" at bounding box center [697, 570] width 56 height 35
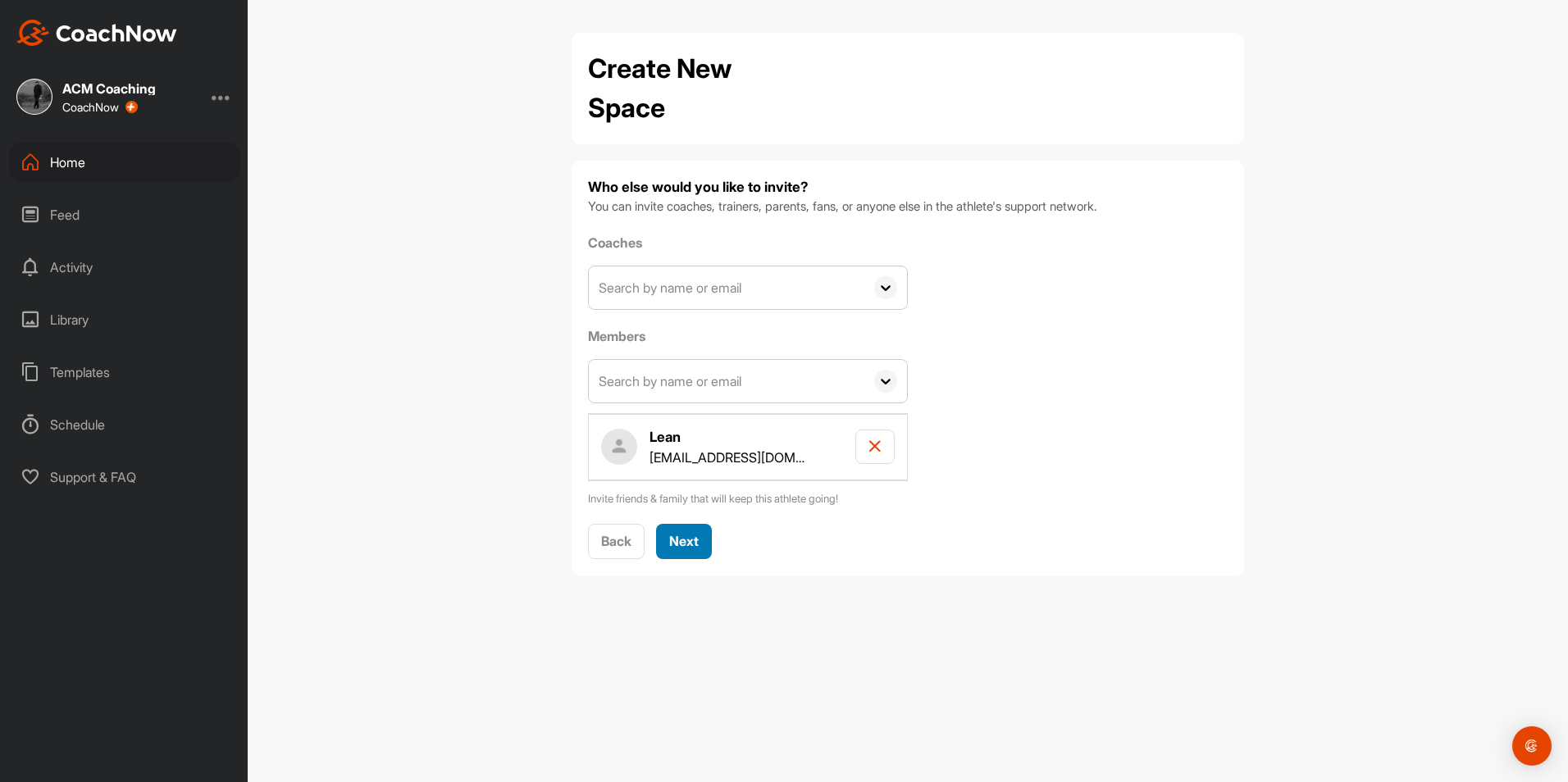
click at [690, 540] on span "Next" at bounding box center [683, 541] width 29 height 16
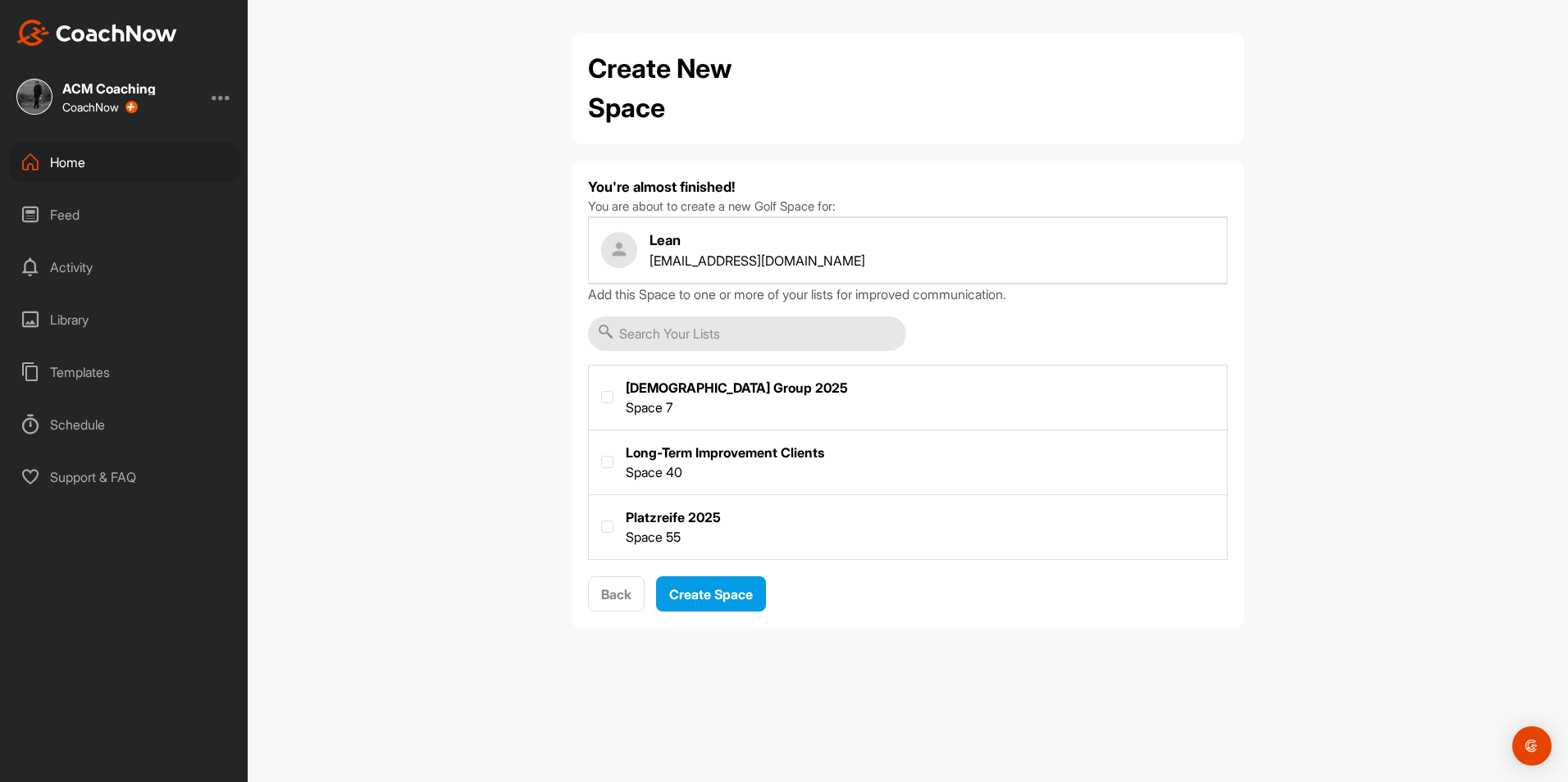
click at [672, 505] on label at bounding box center [908, 525] width 639 height 61
click at [602, 521] on input "checkbox" at bounding box center [602, 521] width 1 height 1
checkbox input "true"
click at [698, 591] on span "Create Space" at bounding box center [711, 594] width 84 height 16
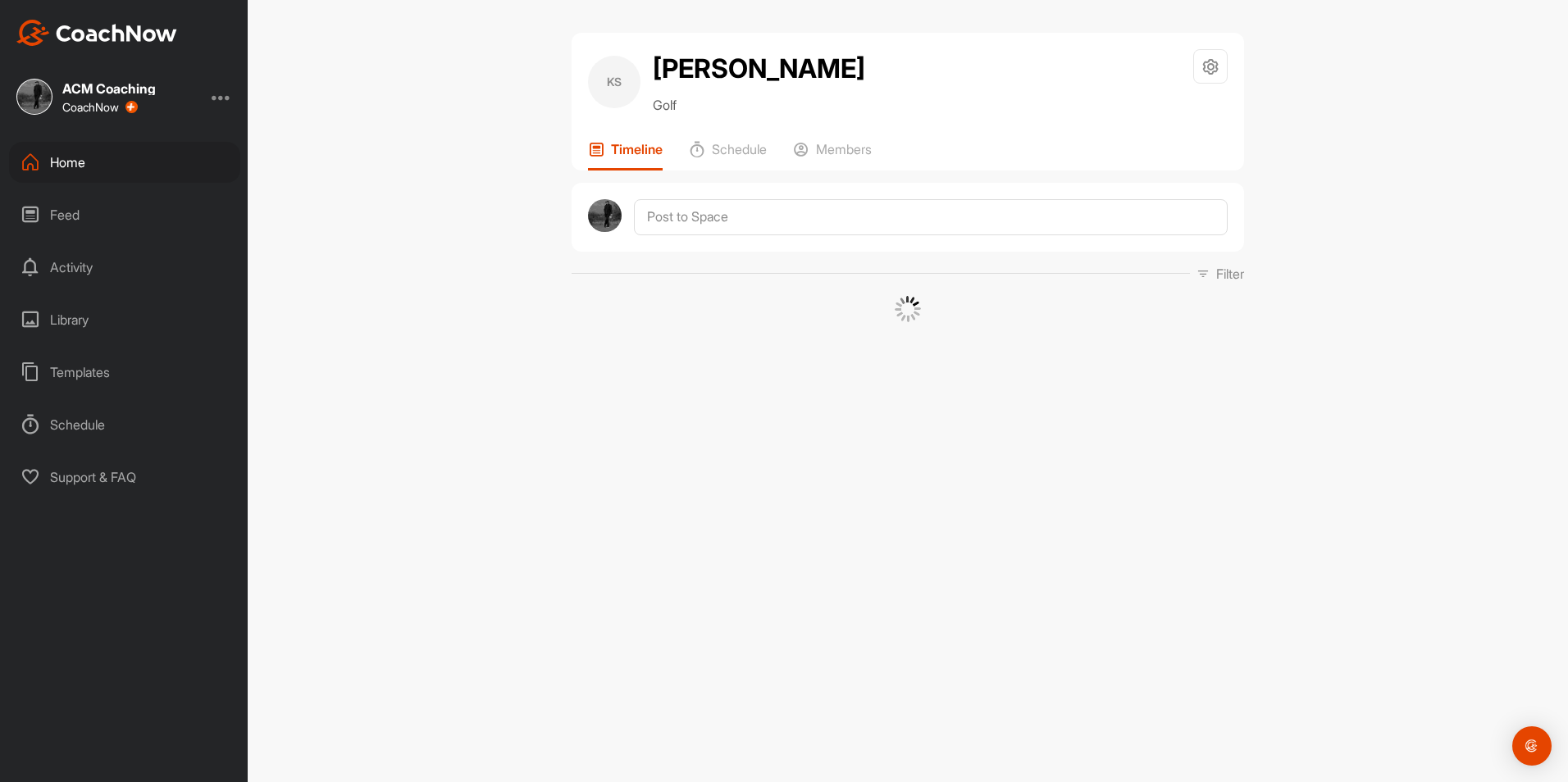
click at [48, 161] on div "Home" at bounding box center [124, 162] width 231 height 41
